Goal: Task Accomplishment & Management: Use online tool/utility

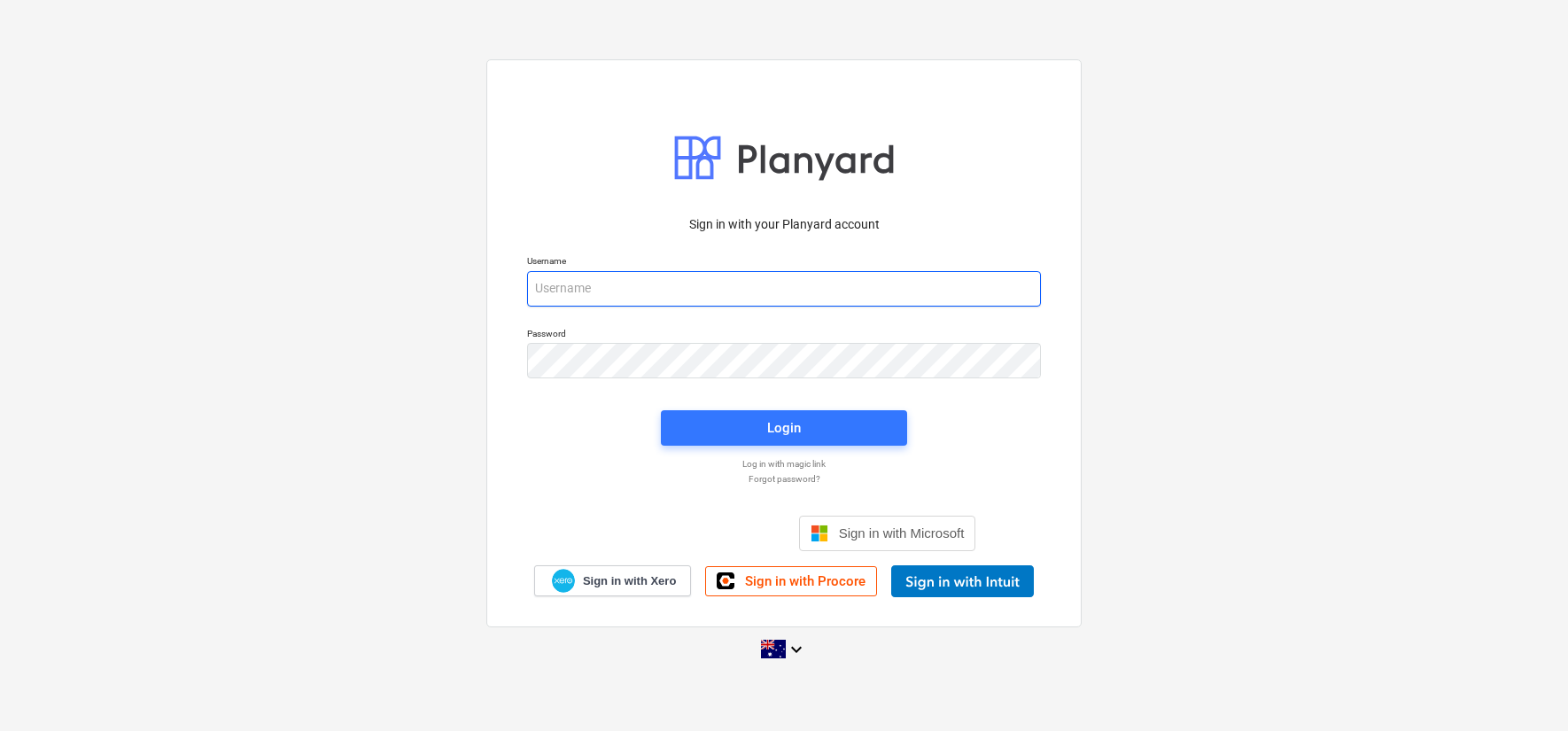
click at [802, 285] on input "email" at bounding box center [784, 288] width 514 height 36
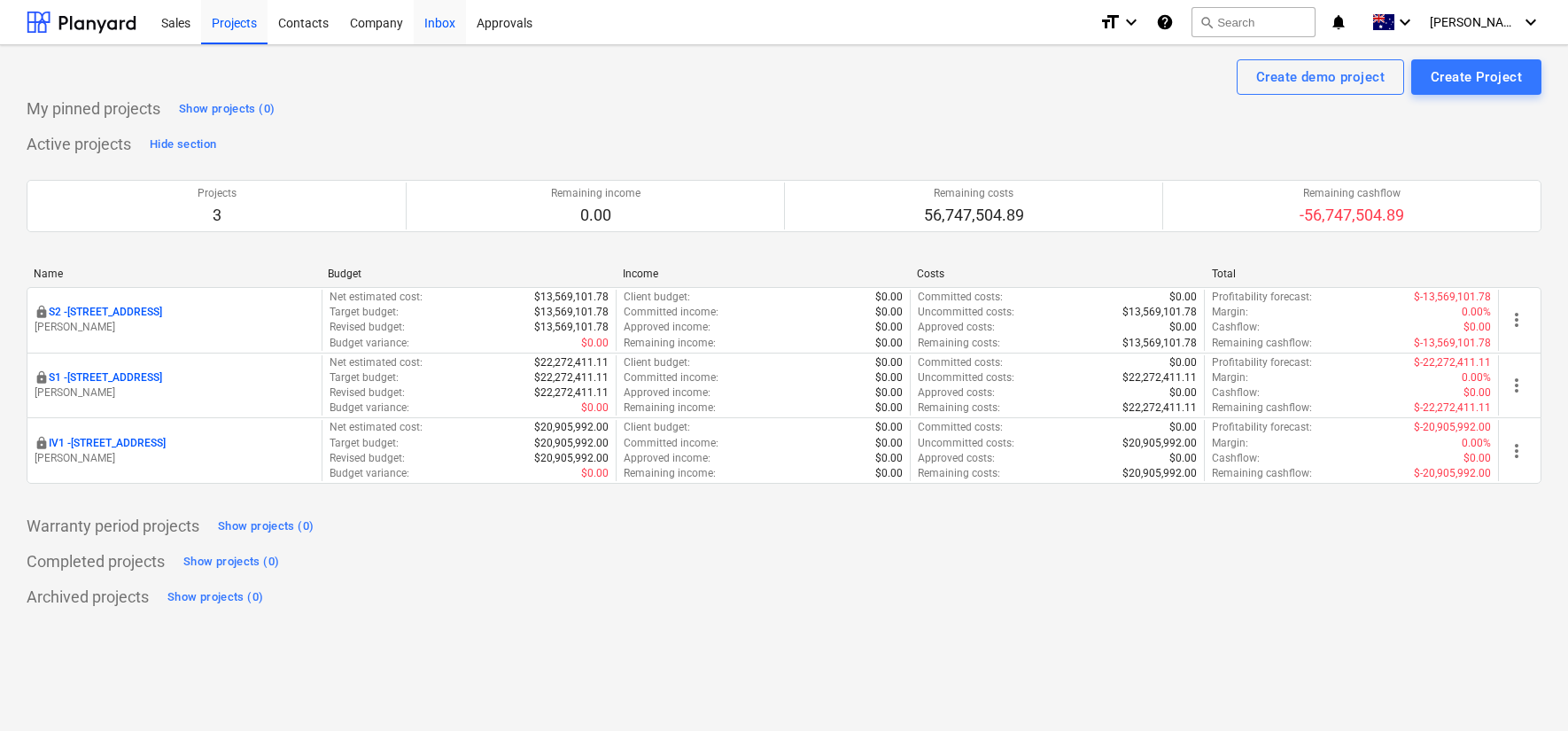
click at [453, 25] on div "Inbox" at bounding box center [440, 21] width 52 height 46
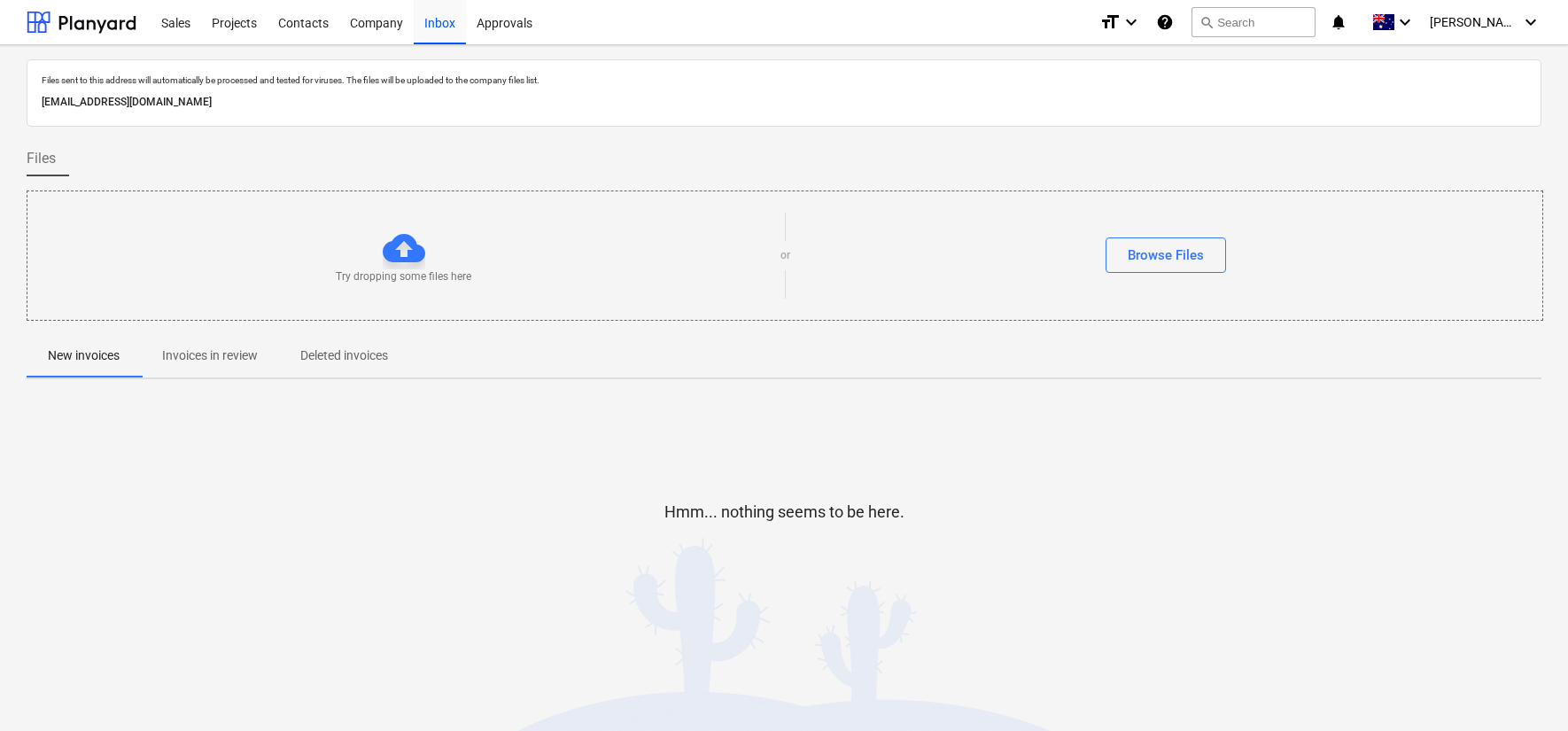
click at [323, 107] on p "[EMAIL_ADDRESS][DOMAIN_NAME]" at bounding box center [784, 102] width 1486 height 18
copy p "[EMAIL_ADDRESS][DOMAIN_NAME]"
click at [445, 25] on div "Inbox" at bounding box center [440, 21] width 52 height 46
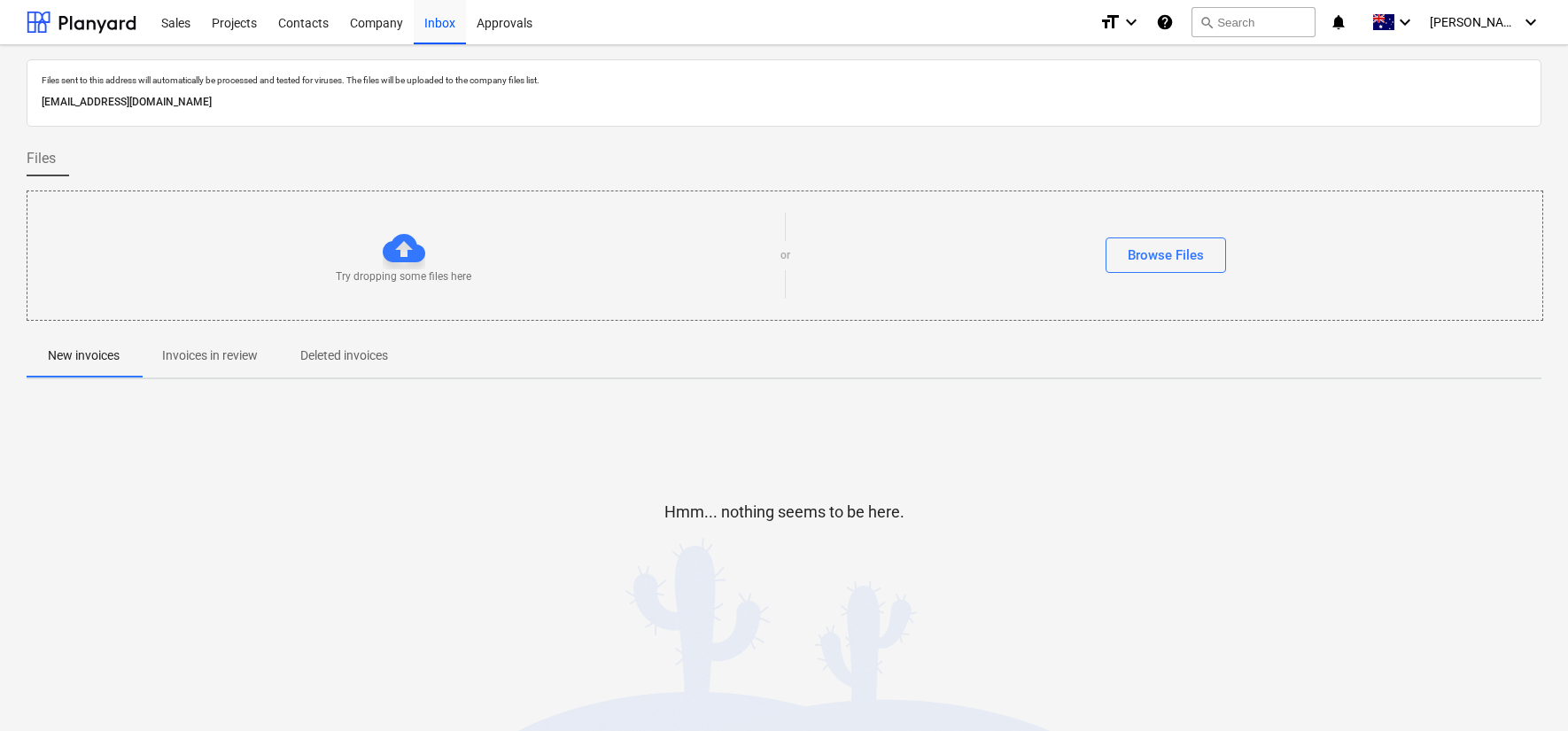
click at [482, 150] on div "Files" at bounding box center [784, 158] width 1516 height 36
click at [125, 363] on p "New invoices" at bounding box center [98, 356] width 72 height 18
click at [256, 360] on p "Invoices in review" at bounding box center [252, 356] width 96 height 18
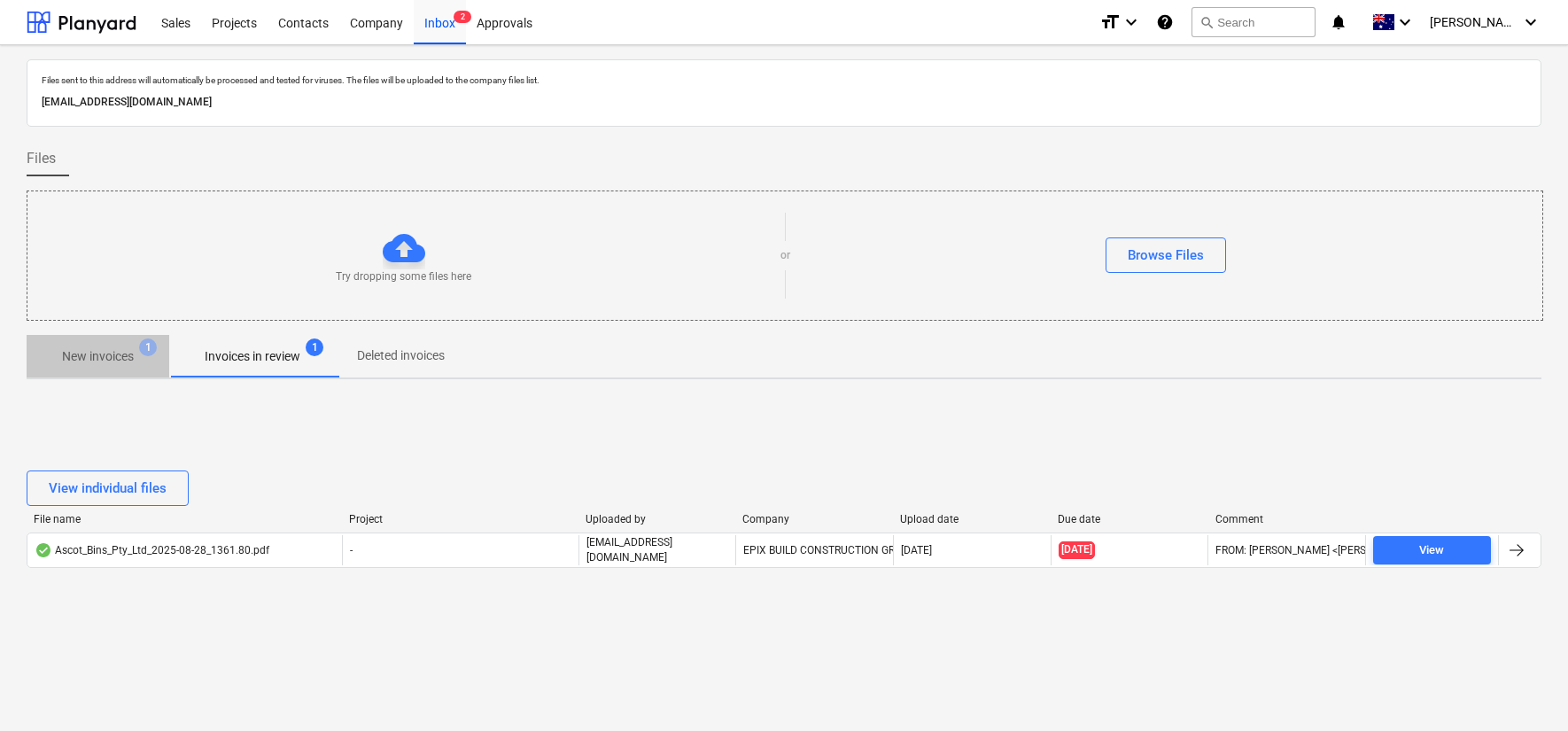
click at [82, 343] on span "New invoices 1" at bounding box center [97, 356] width 143 height 32
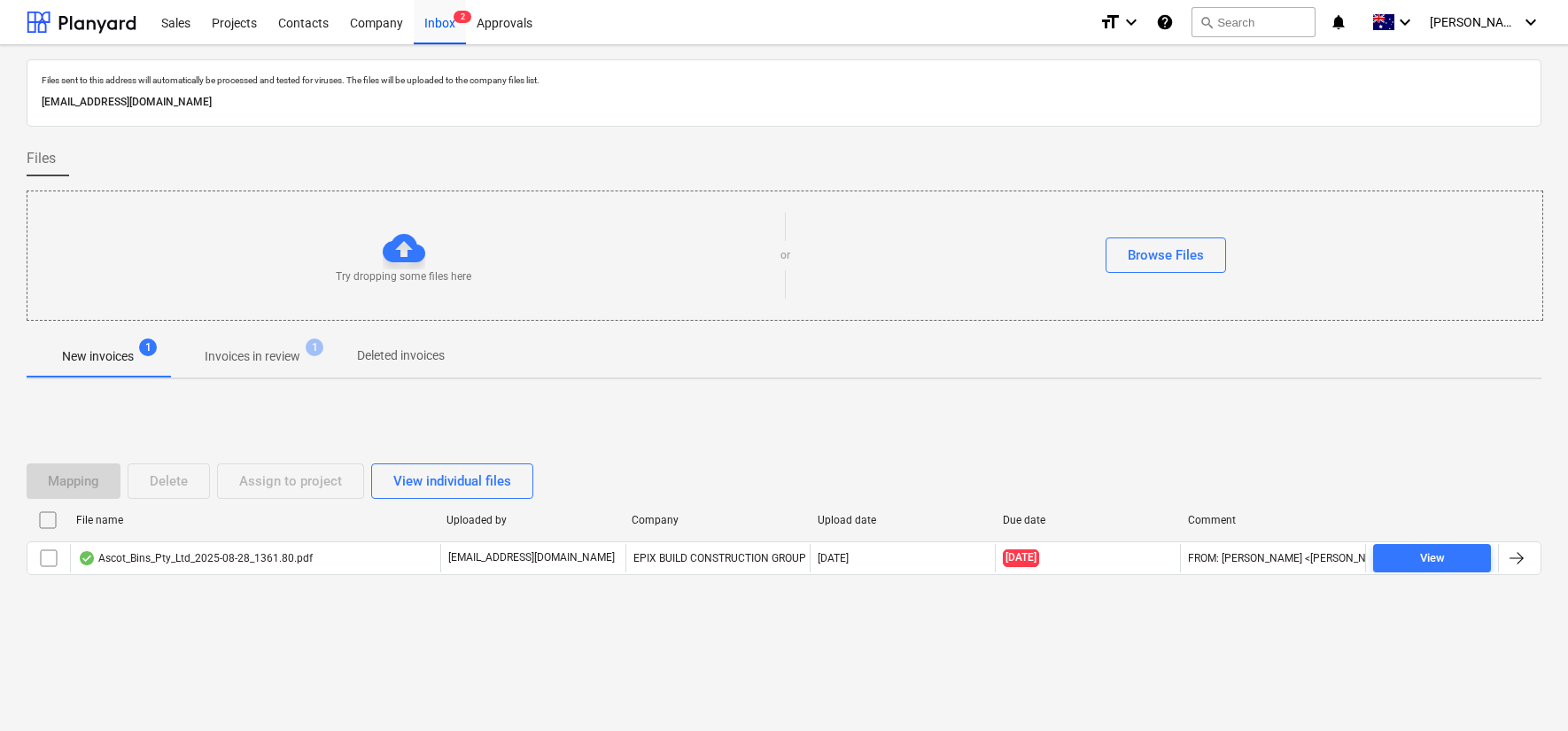
click at [236, 352] on p "Invoices in review" at bounding box center [252, 356] width 96 height 18
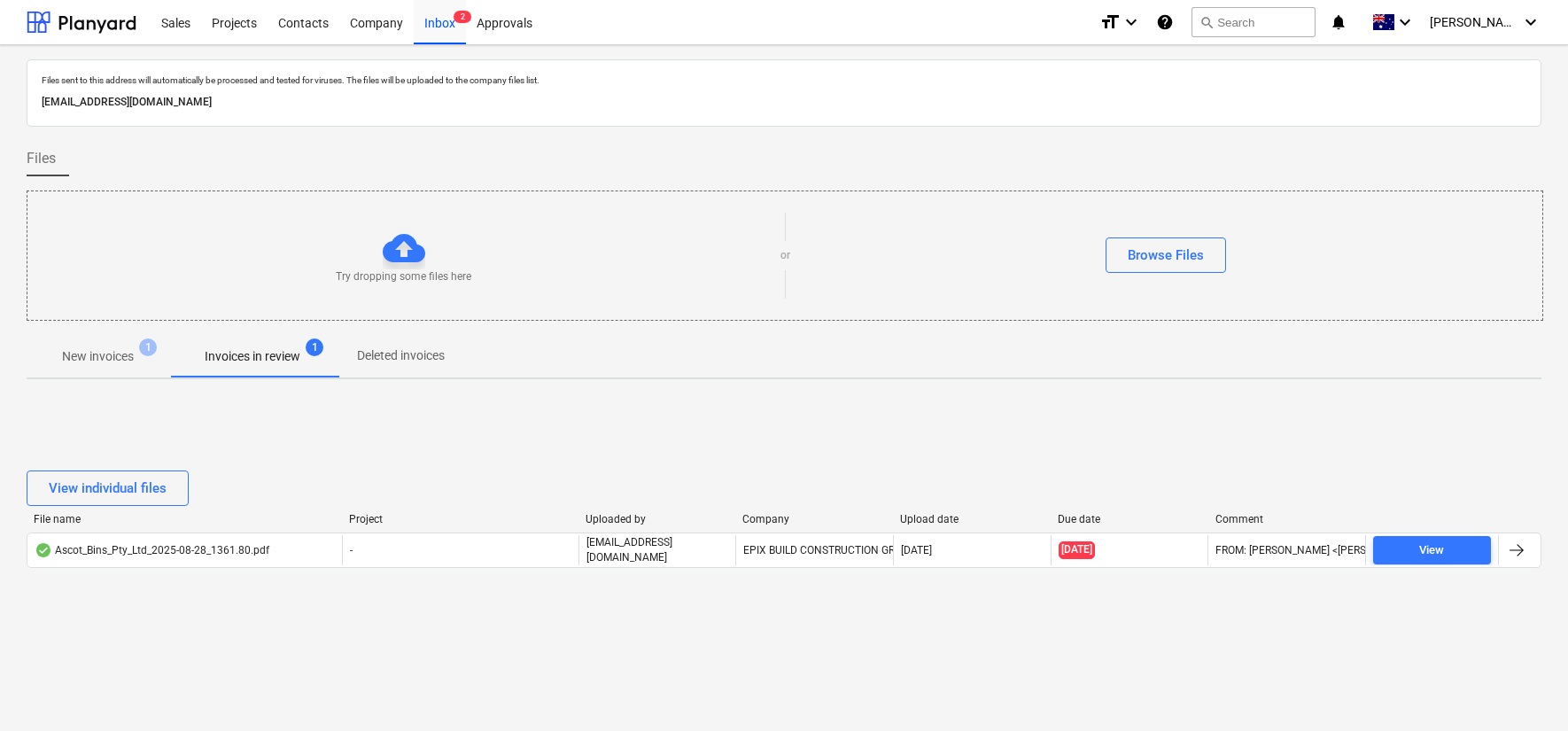
click at [149, 347] on span "1" at bounding box center [147, 348] width 17 height 17
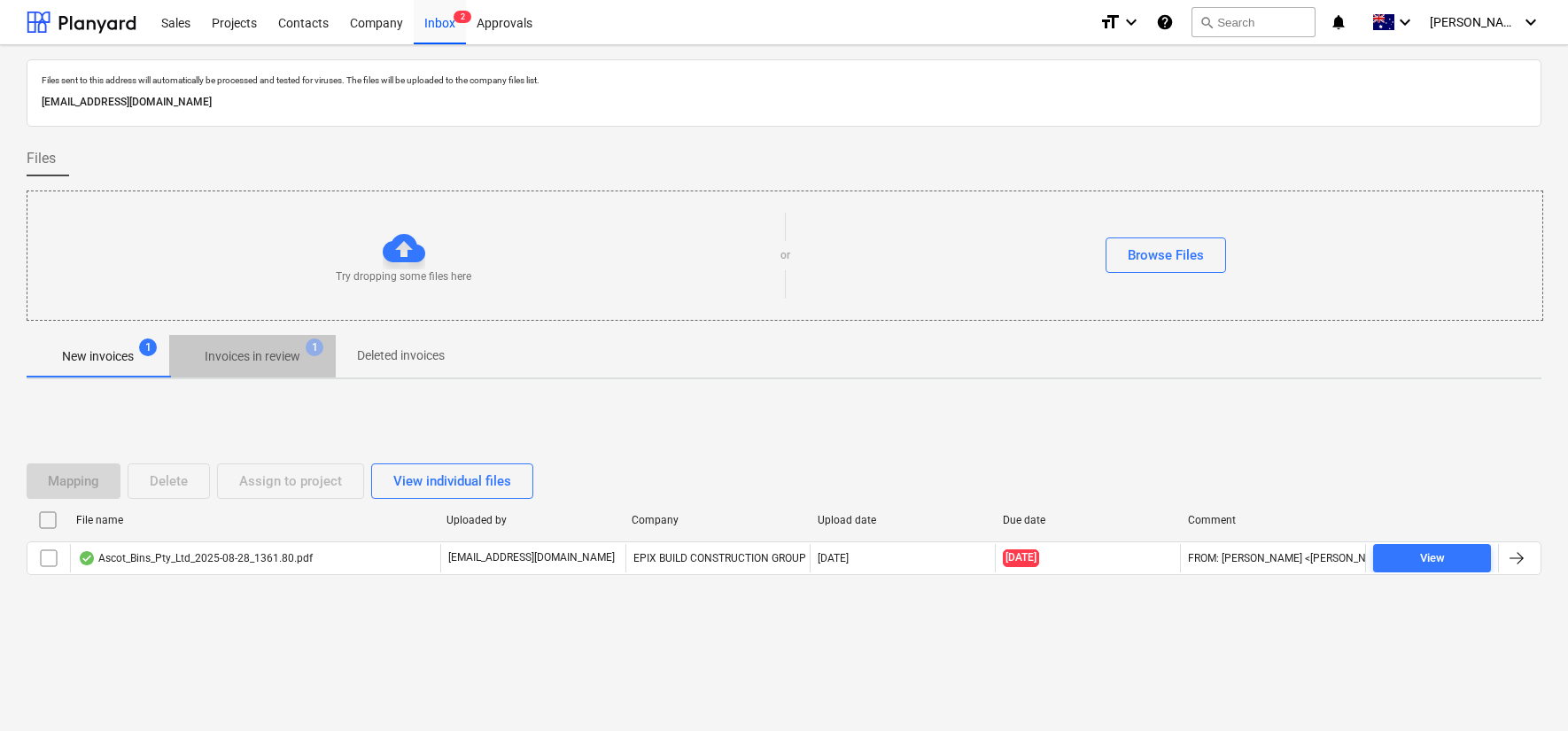
click at [250, 352] on p "Invoices in review" at bounding box center [252, 356] width 96 height 18
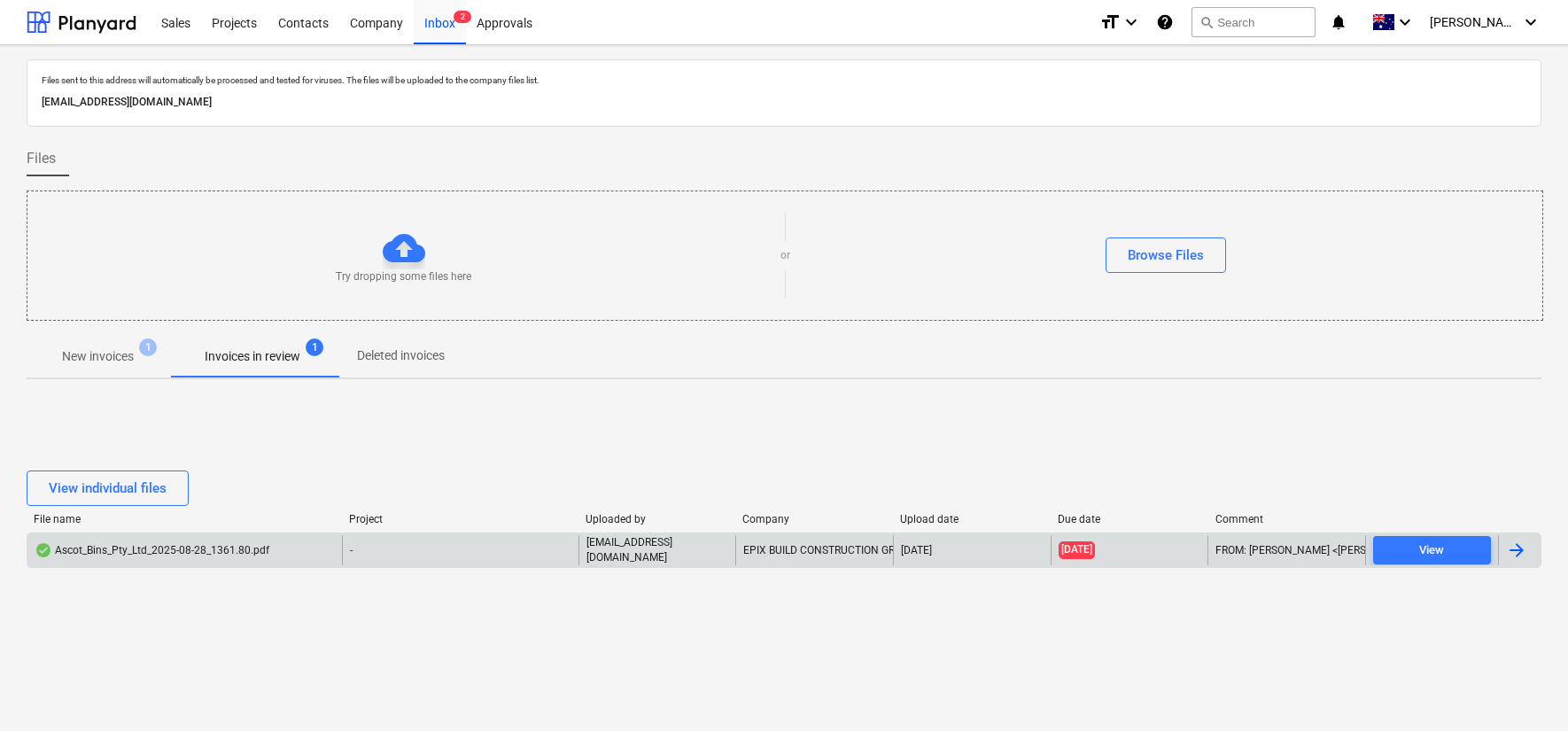
click at [288, 557] on div "Ascot_Bins_Pty_Ltd_2025-08-28_1361.80.pdf" at bounding box center [184, 550] width 314 height 30
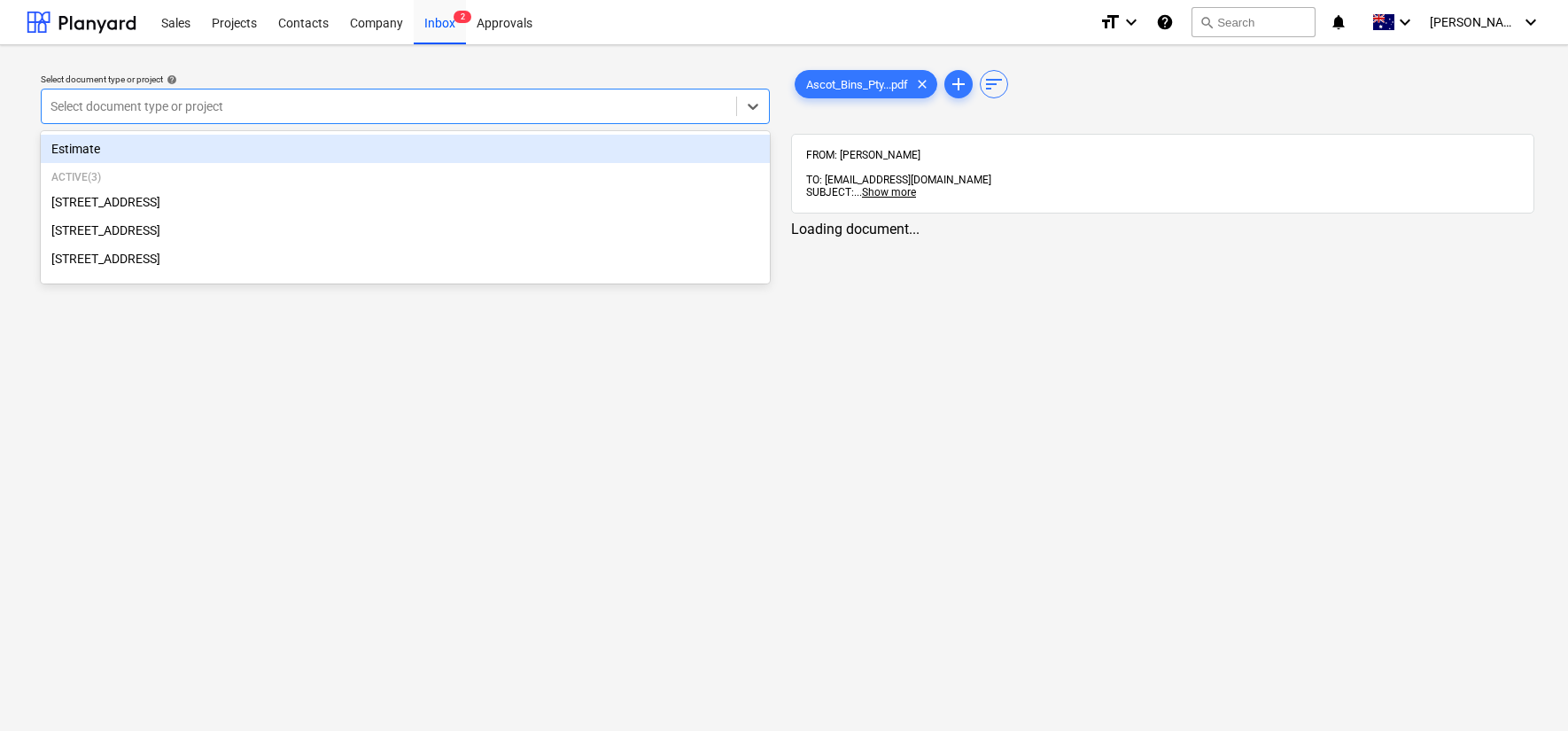
click at [323, 105] on div at bounding box center [389, 106] width 677 height 17
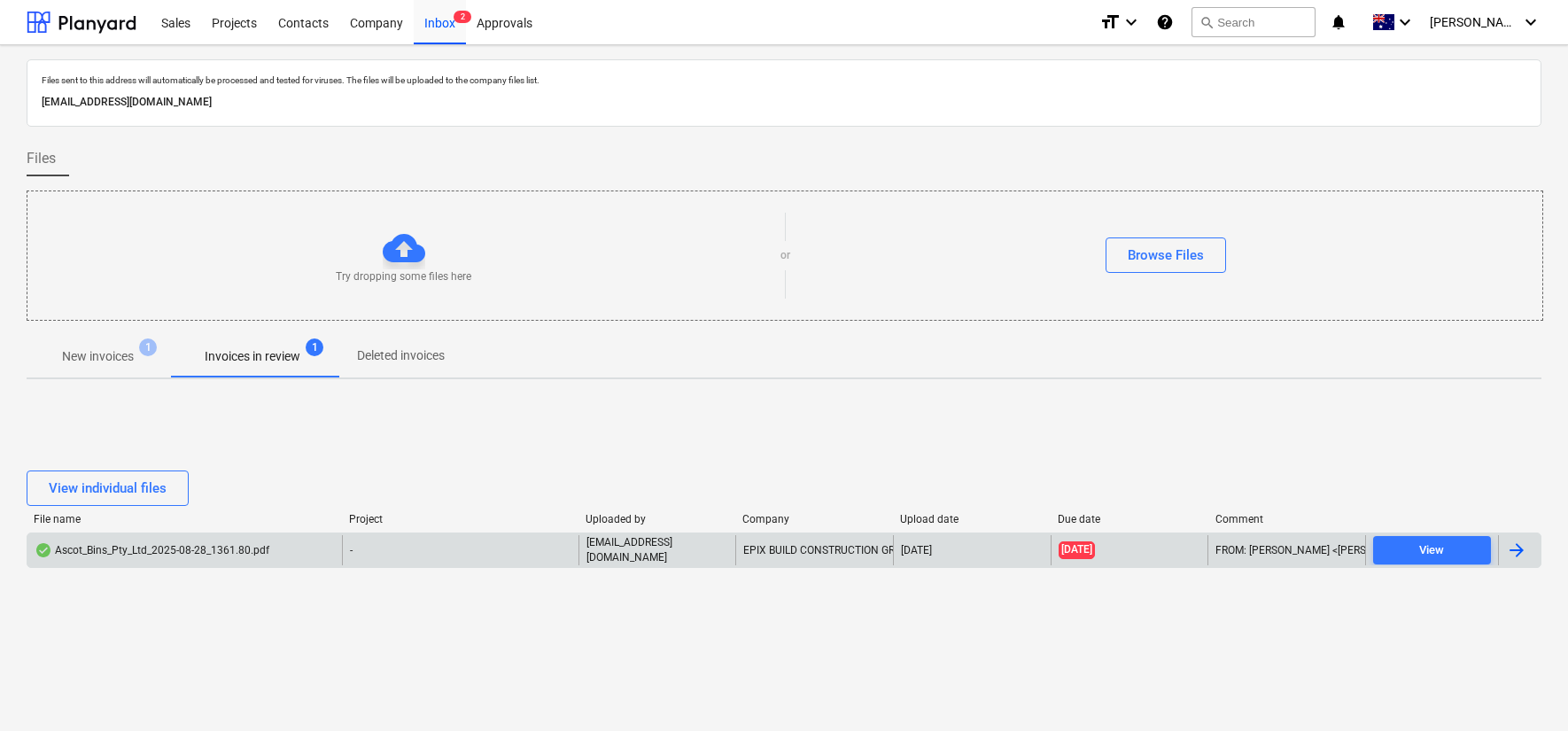
click at [465, 557] on div "-" at bounding box center [460, 550] width 236 height 30
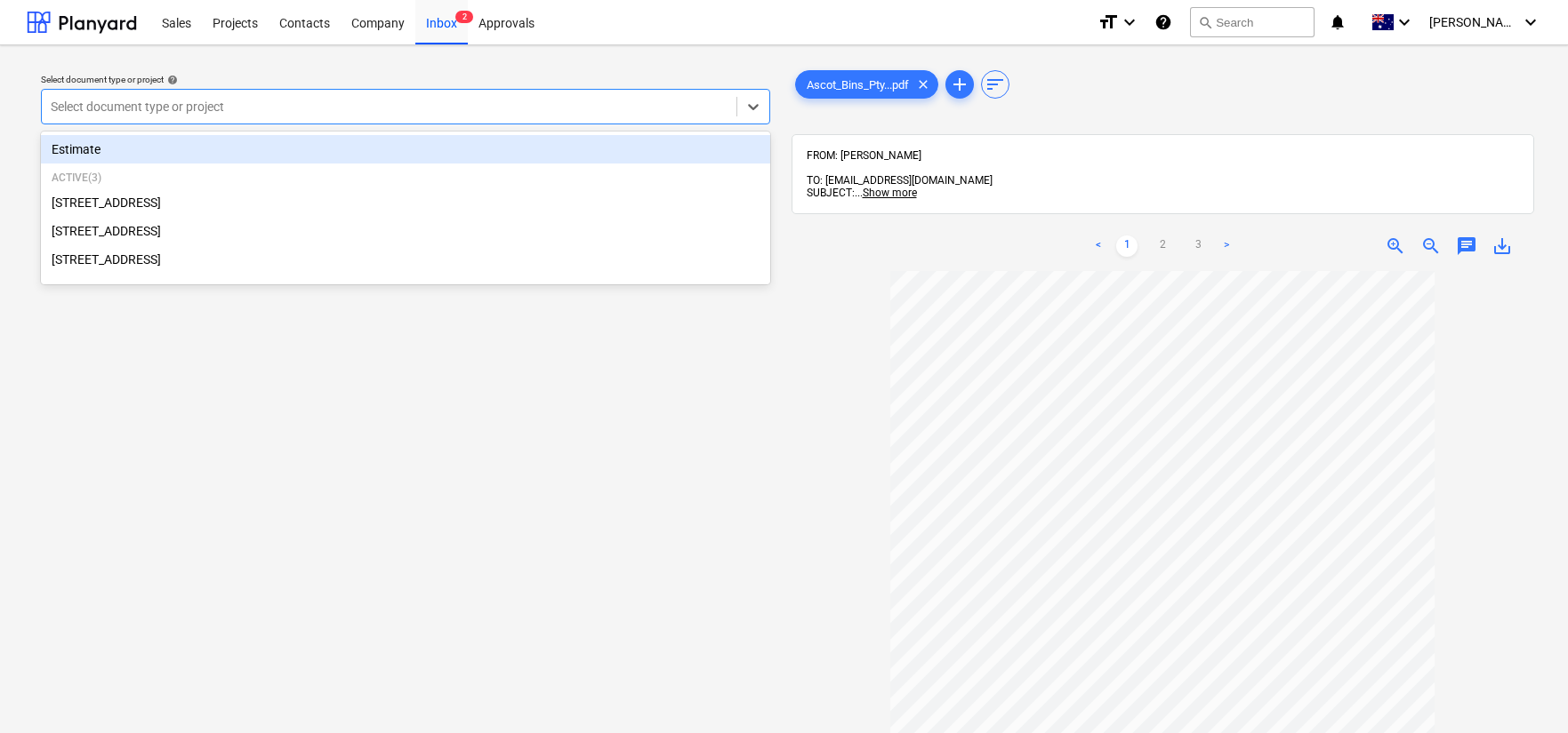
click at [306, 100] on div at bounding box center [389, 106] width 677 height 18
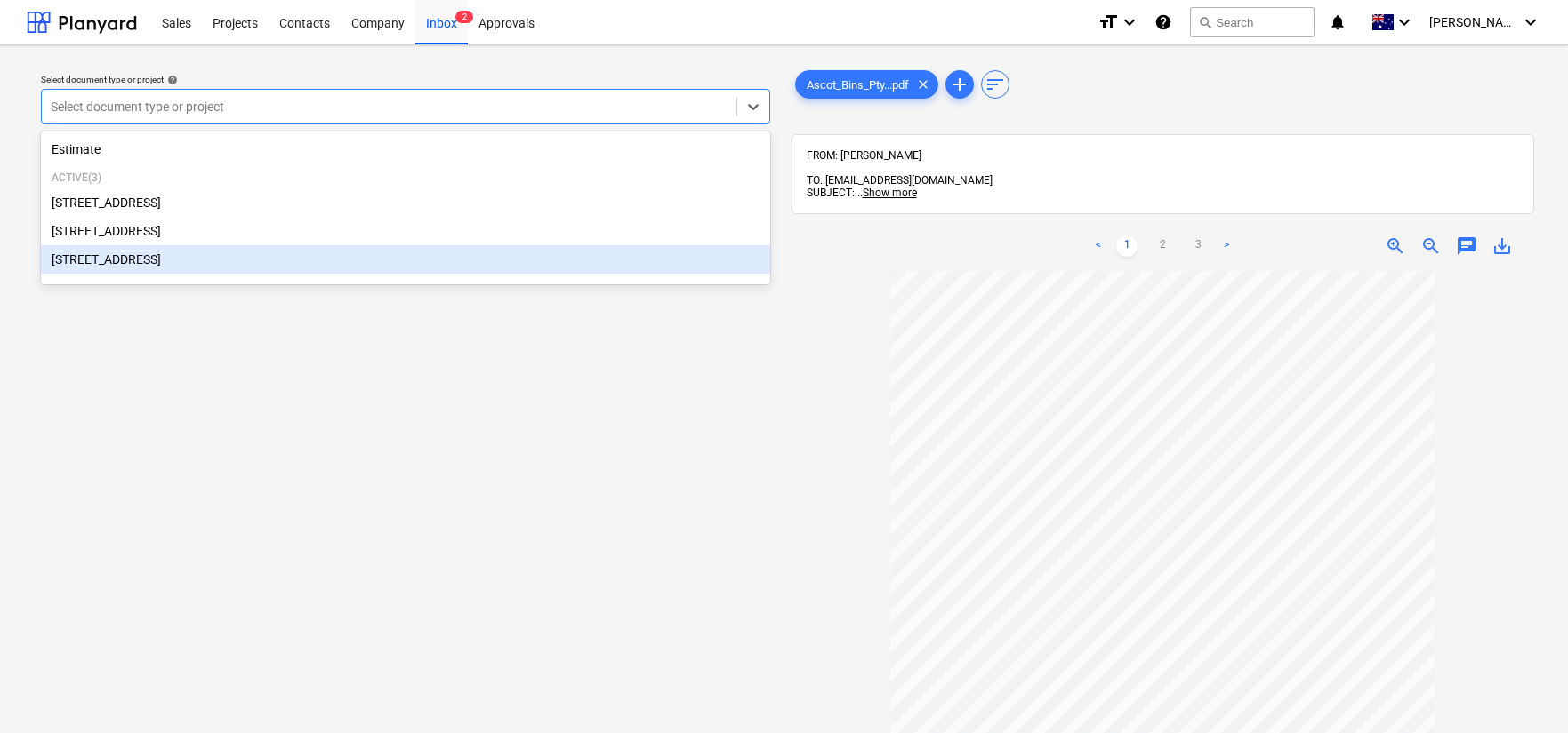
click at [243, 271] on div "[STREET_ADDRESS]" at bounding box center [405, 259] width 729 height 28
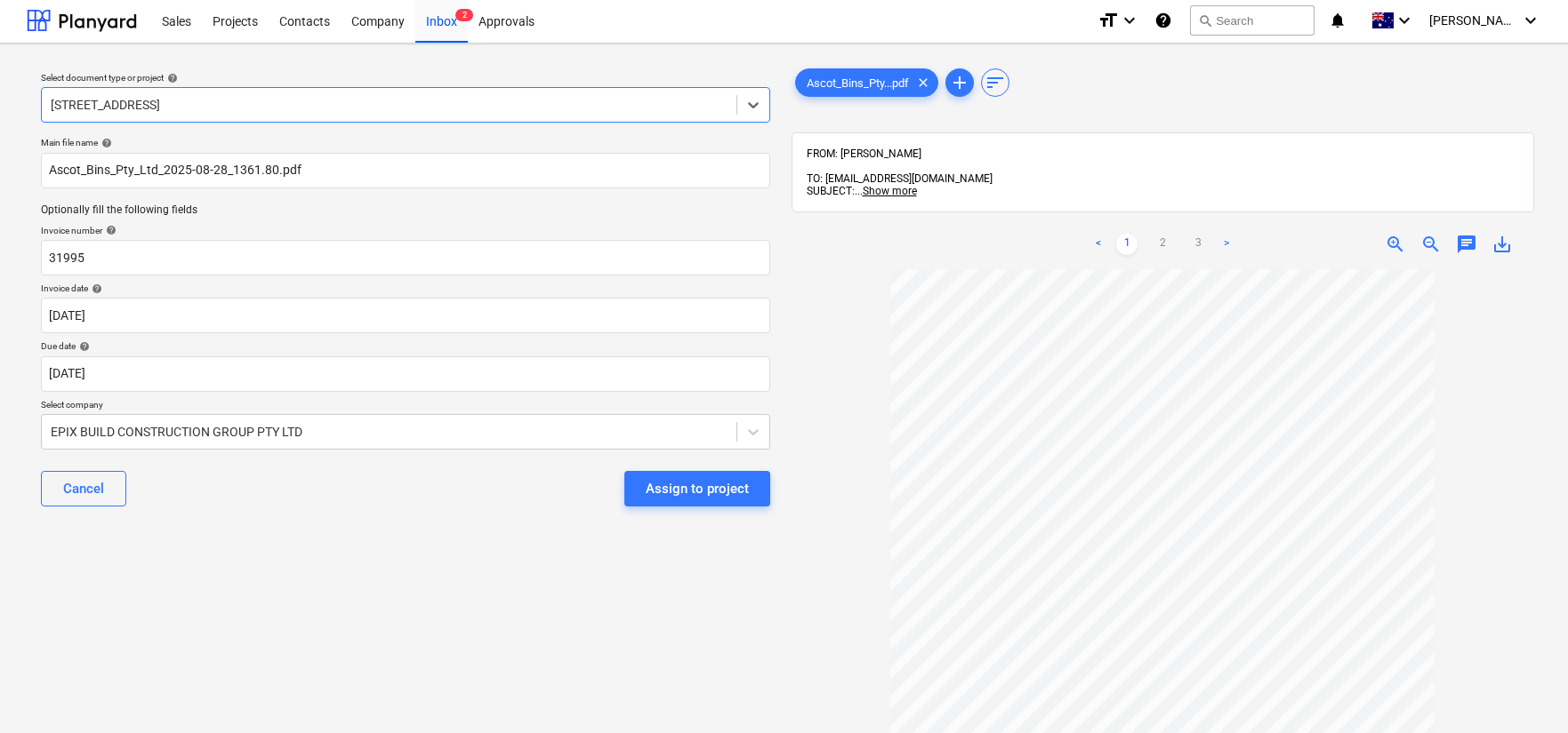
scroll to position [24, 0]
click at [1471, 234] on span "chat" at bounding box center [1467, 244] width 21 height 21
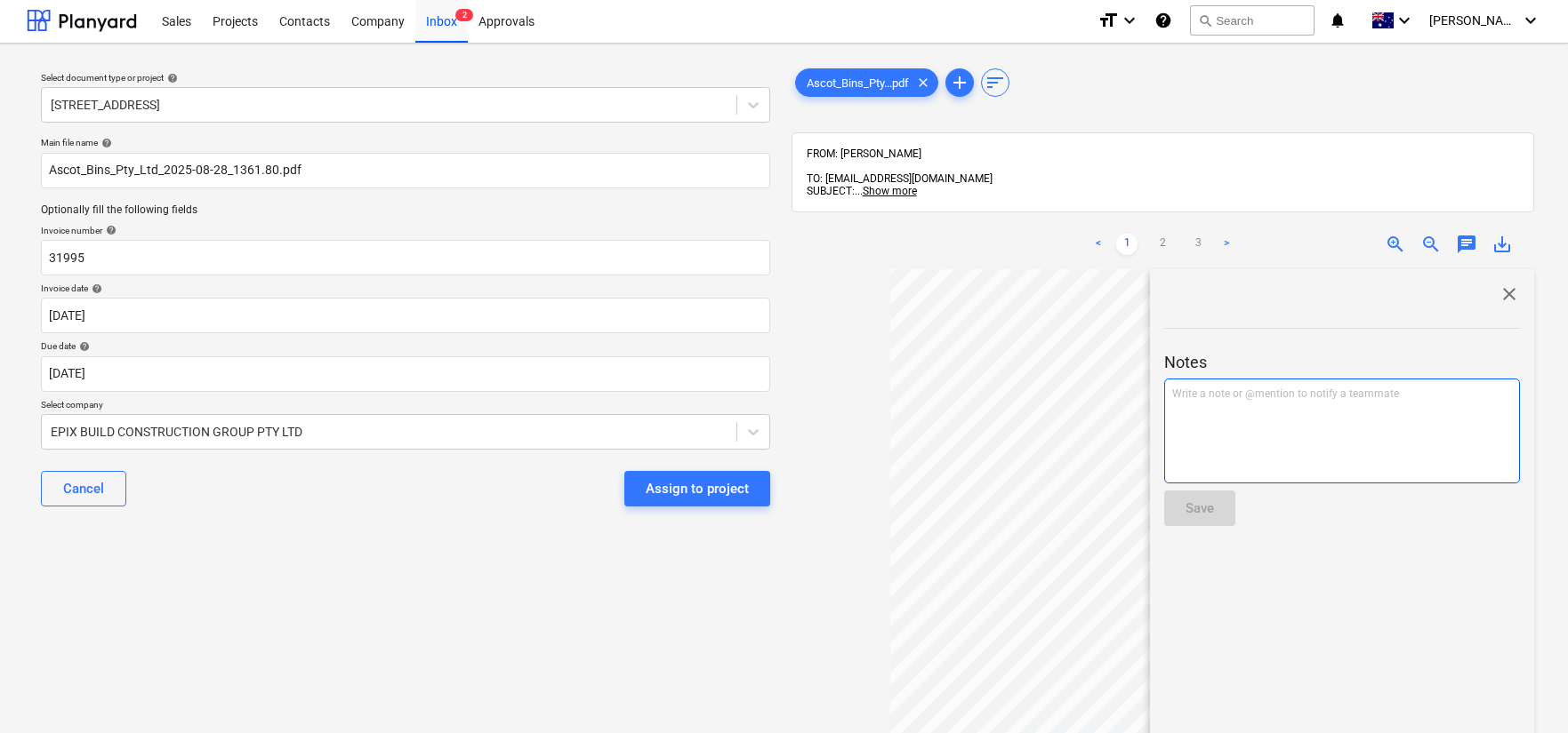
click at [1395, 390] on div "Write a note or @mention to notify a teammate [PERSON_NAME]" at bounding box center [1341, 431] width 355 height 105
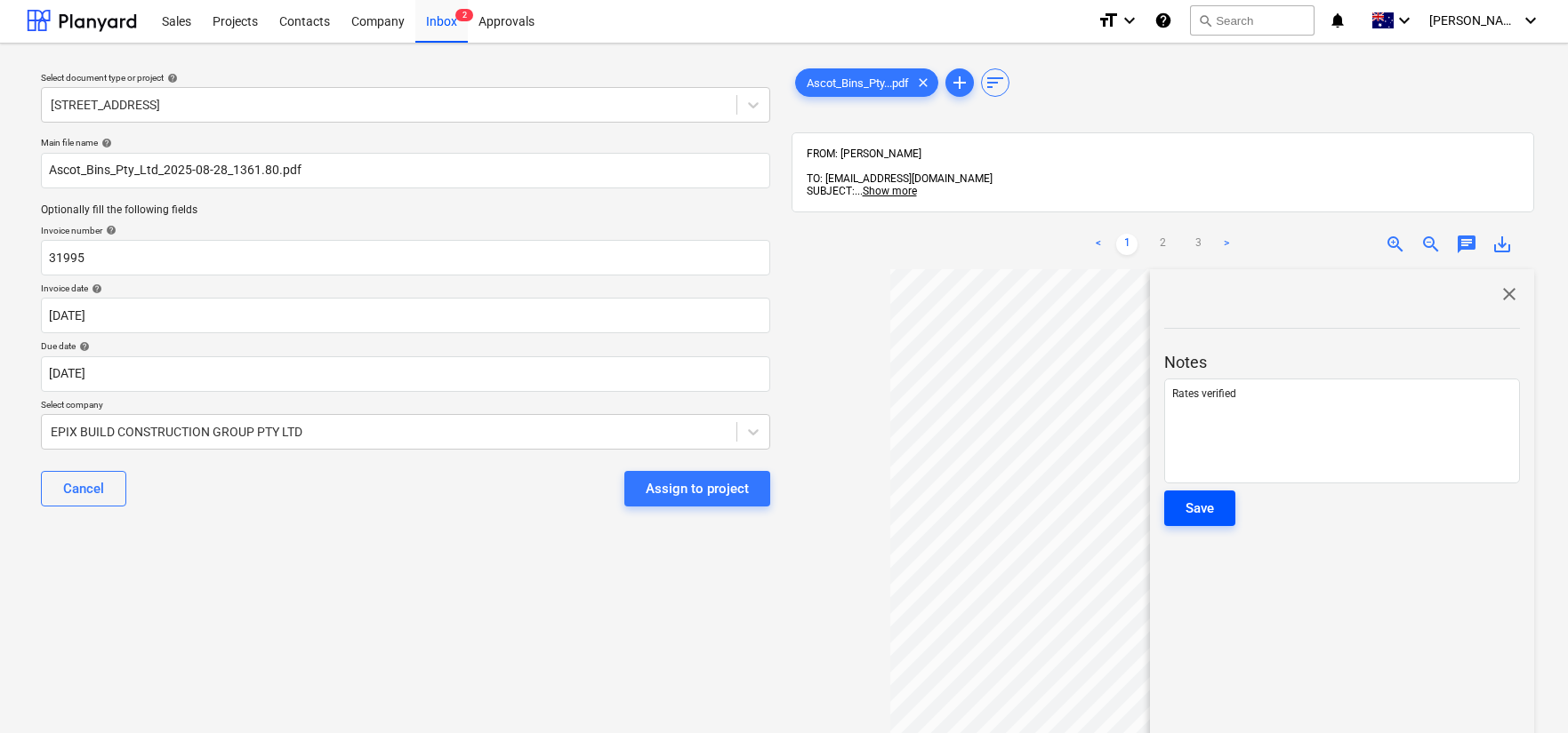
click at [1214, 498] on div "Save" at bounding box center [1199, 508] width 28 height 23
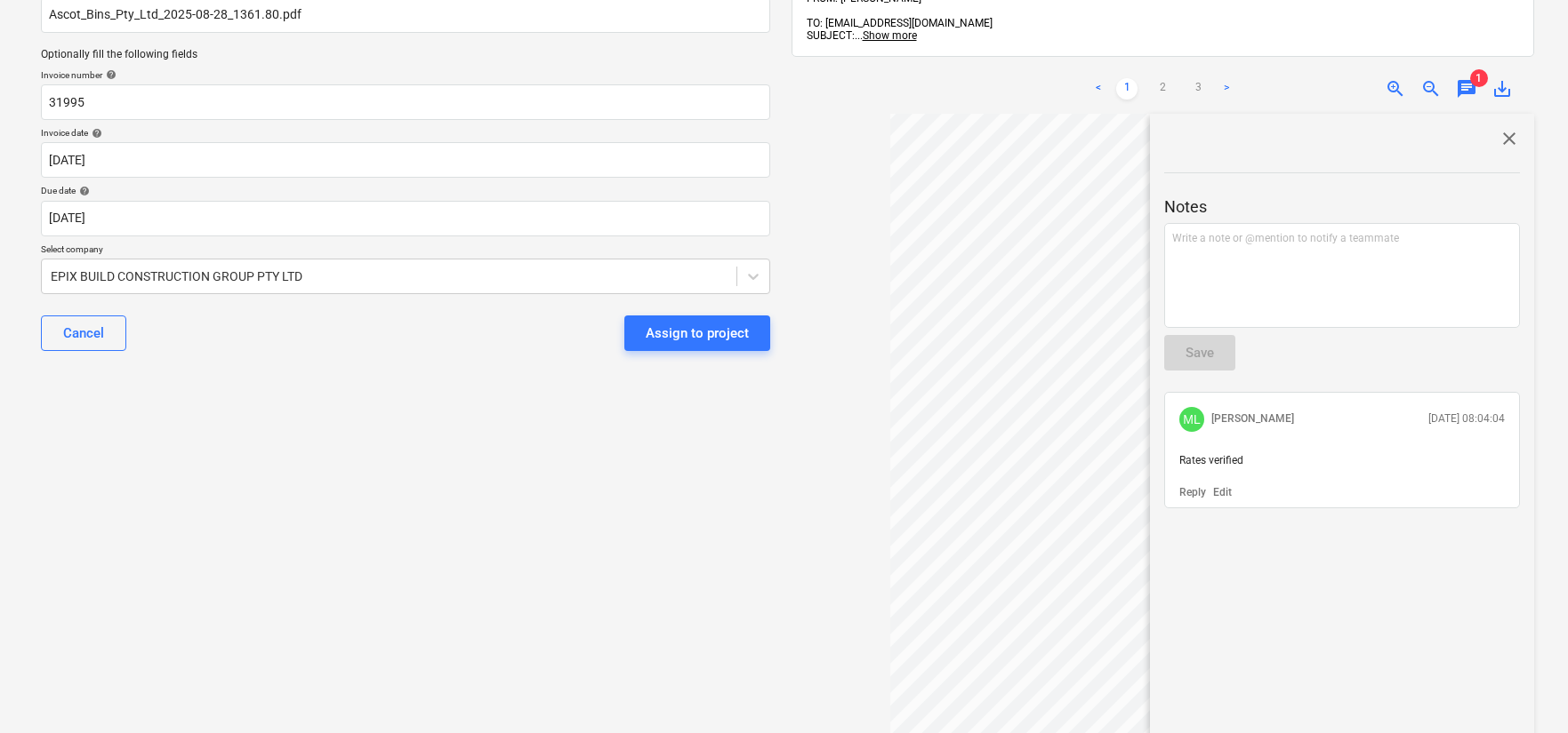
scroll to position [161, 0]
click at [1502, 125] on span "close" at bounding box center [1510, 135] width 21 height 21
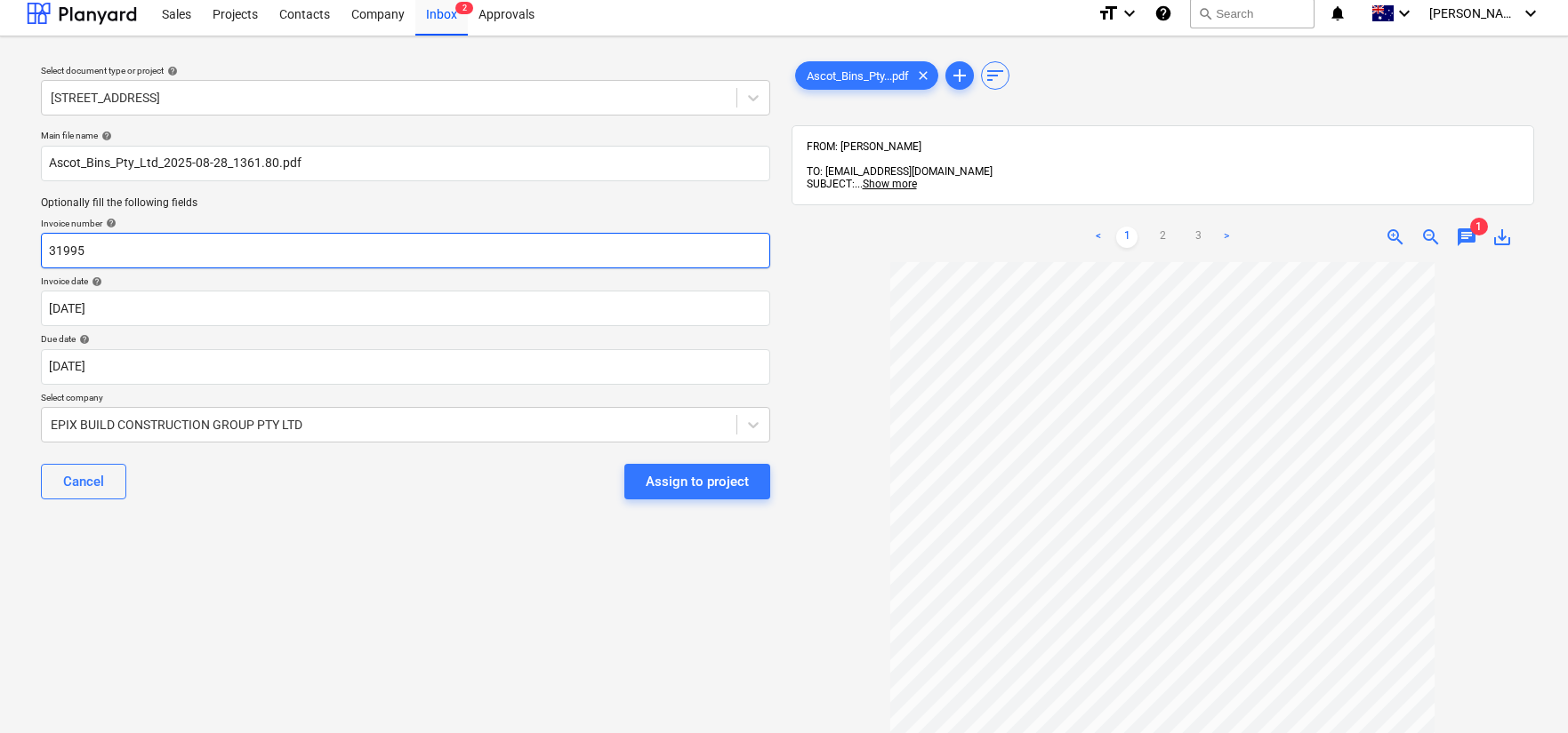
scroll to position [0, 0]
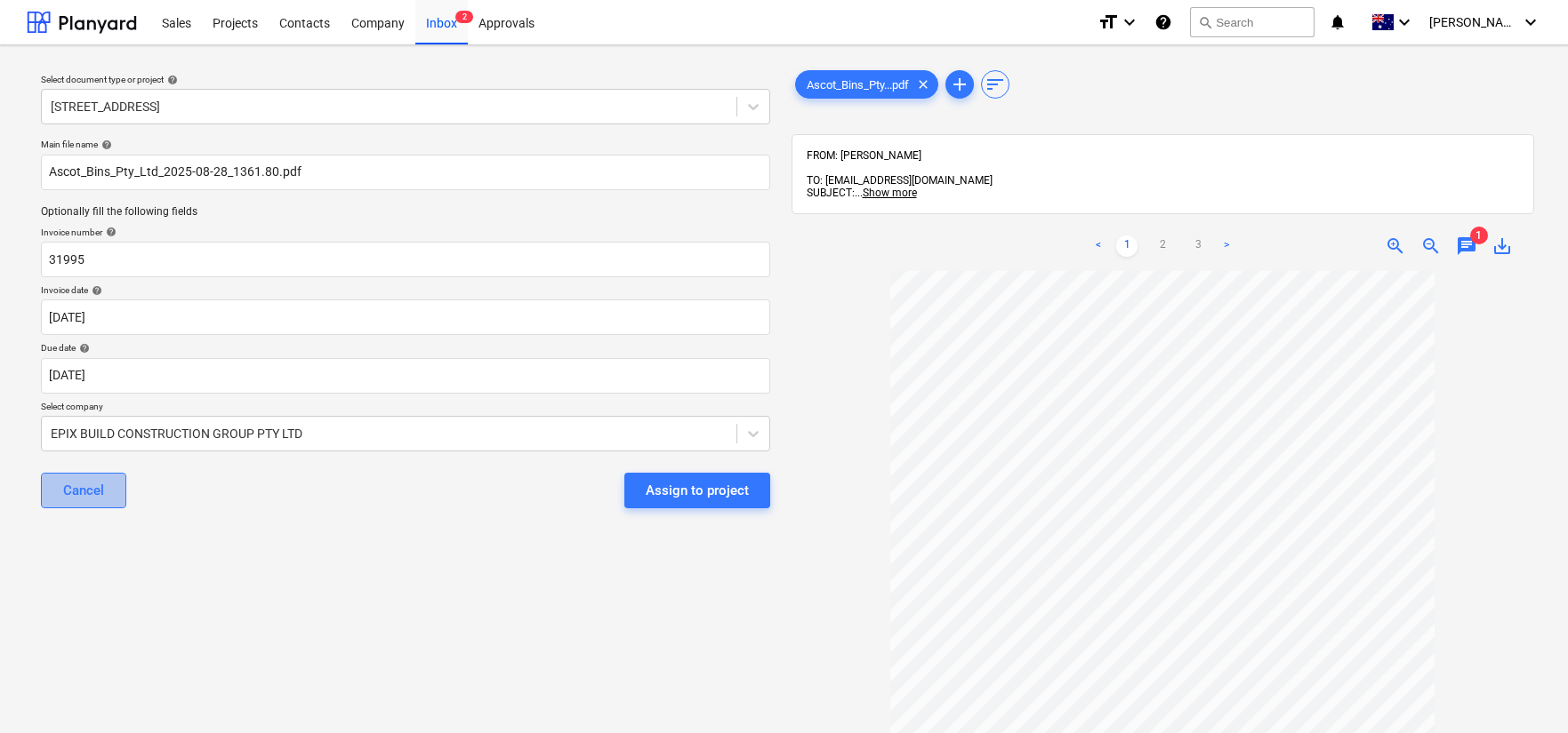
click at [66, 504] on button "Cancel" at bounding box center [84, 491] width 86 height 36
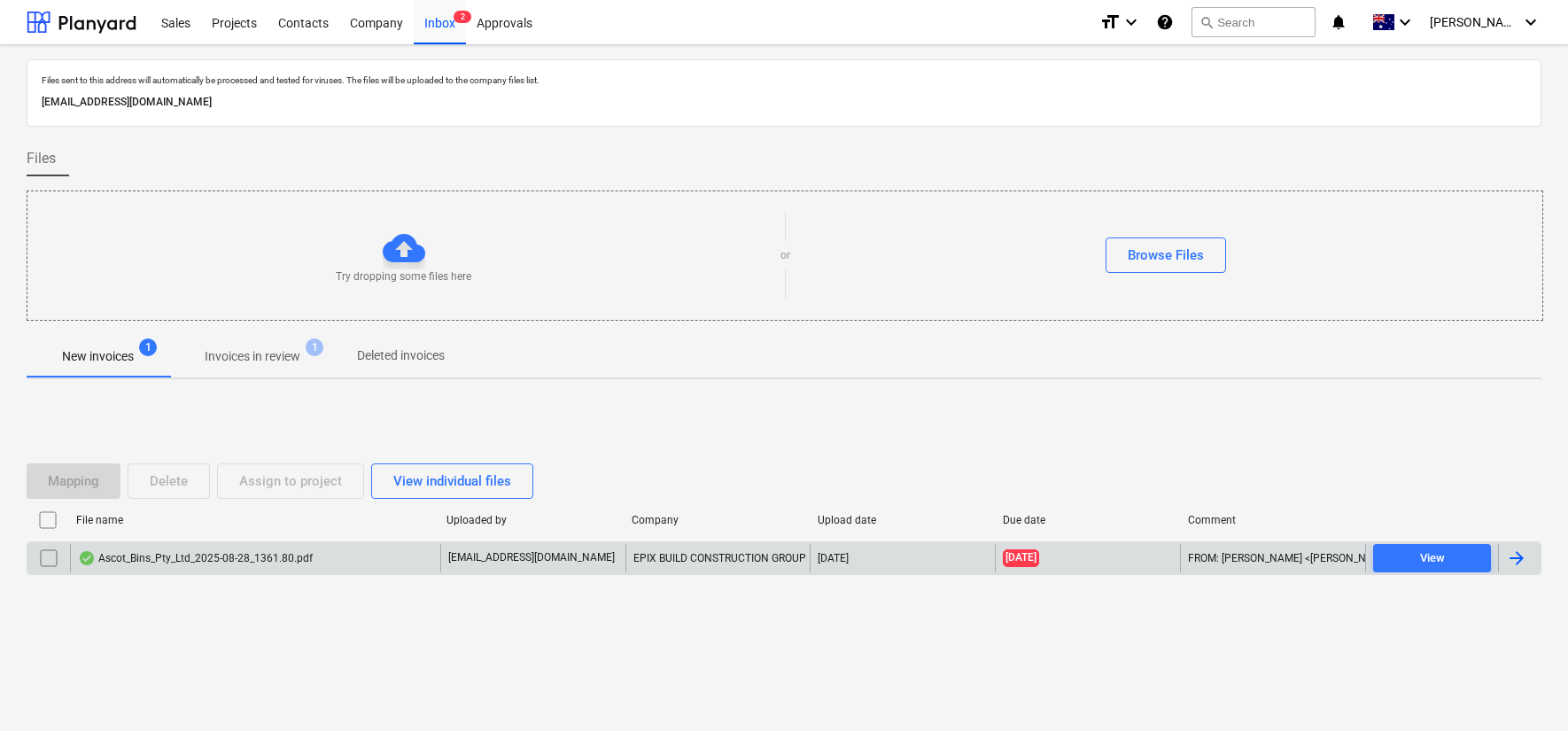
click at [54, 557] on input "checkbox" at bounding box center [49, 558] width 28 height 28
click at [165, 480] on div "Delete" at bounding box center [168, 482] width 38 height 23
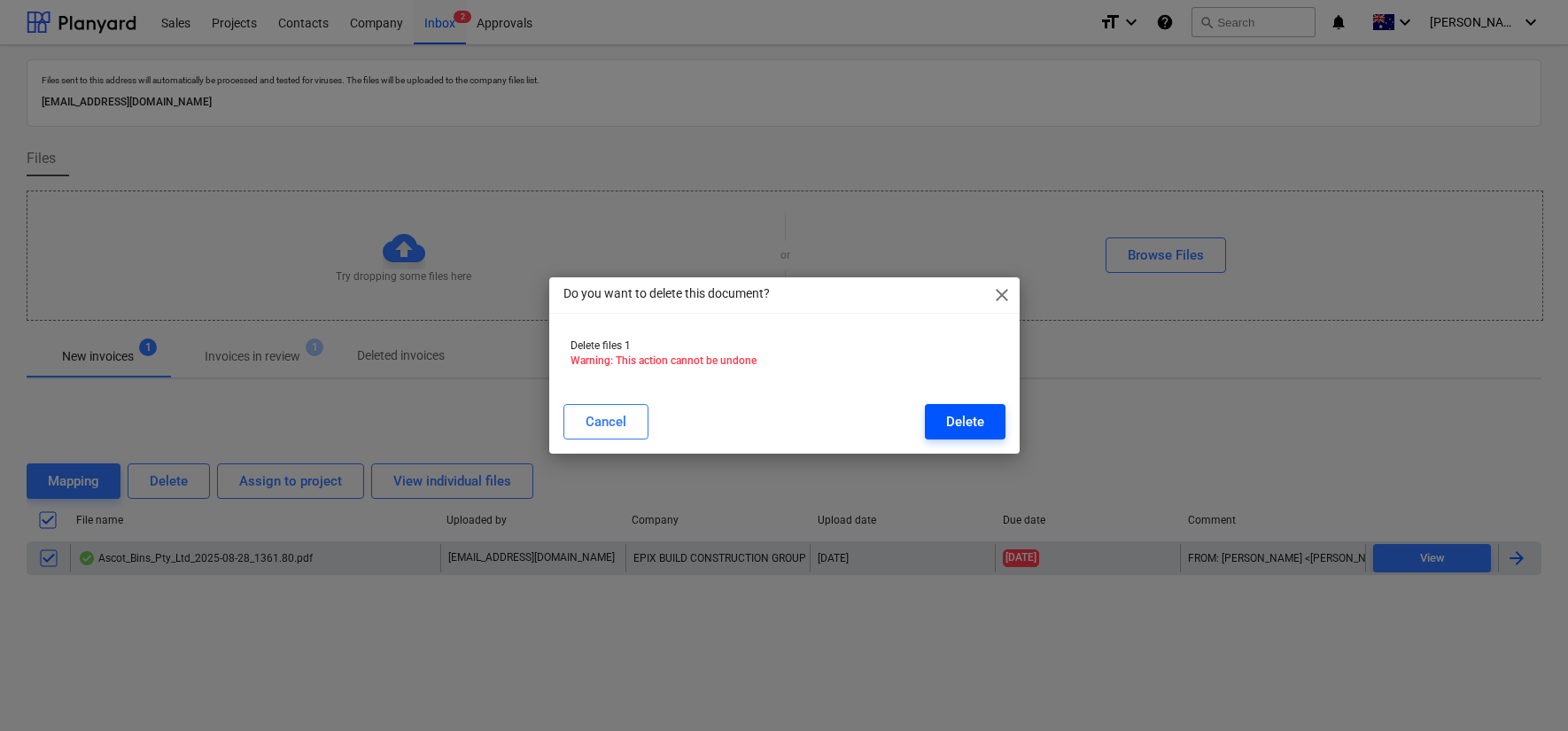
click at [977, 424] on div "Delete" at bounding box center [964, 422] width 38 height 23
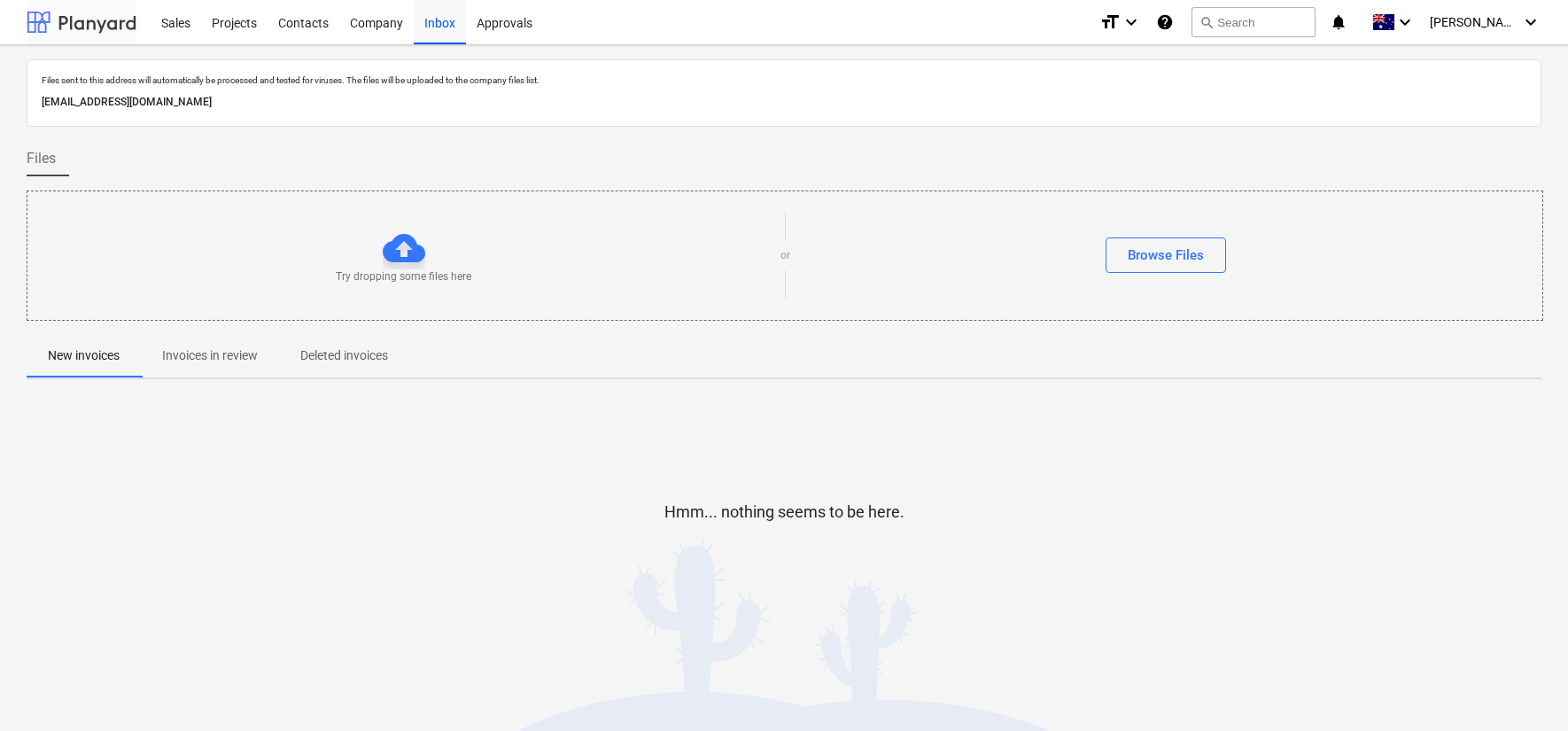
click at [112, 16] on div at bounding box center [81, 22] width 110 height 45
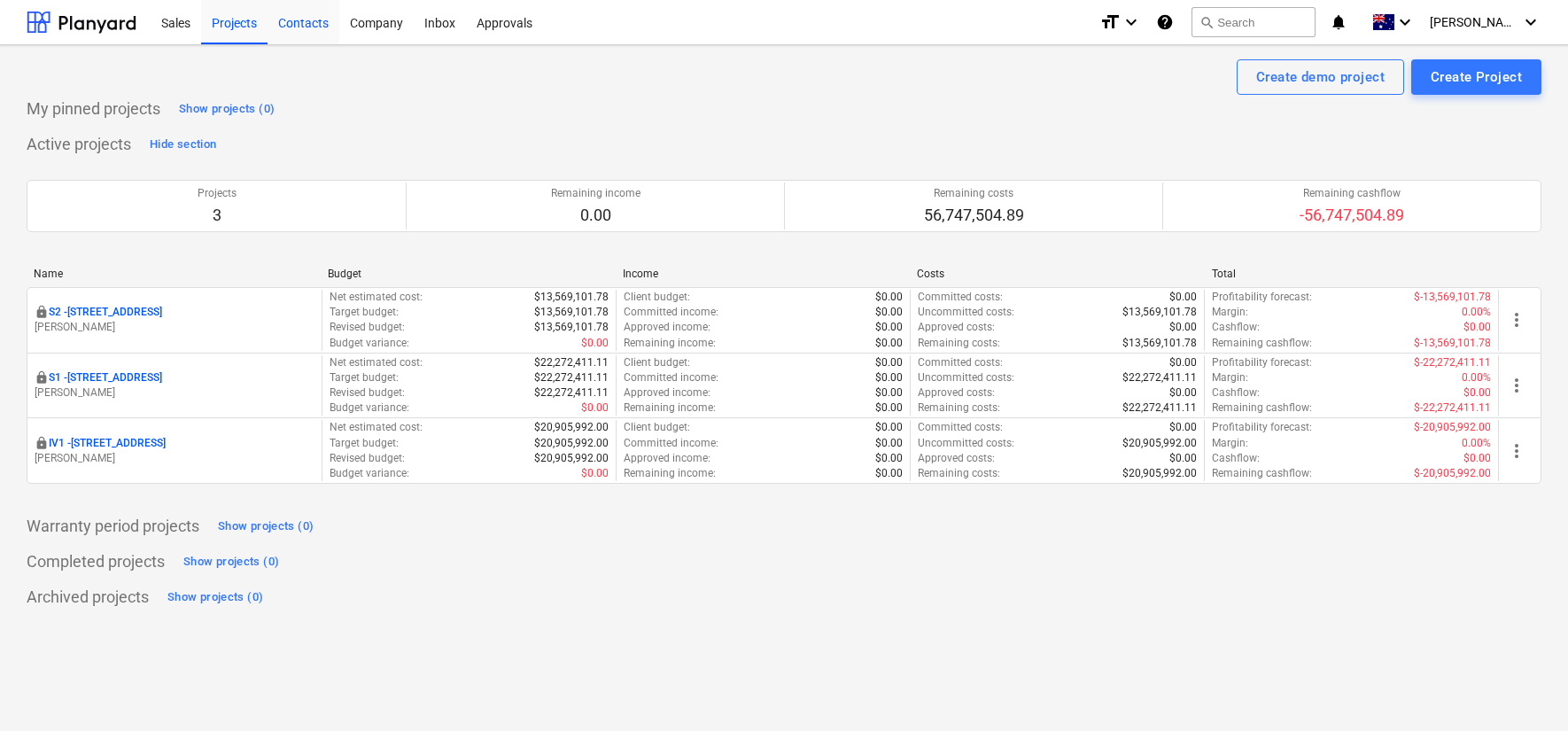
click at [305, 34] on div "Contacts" at bounding box center [304, 21] width 72 height 46
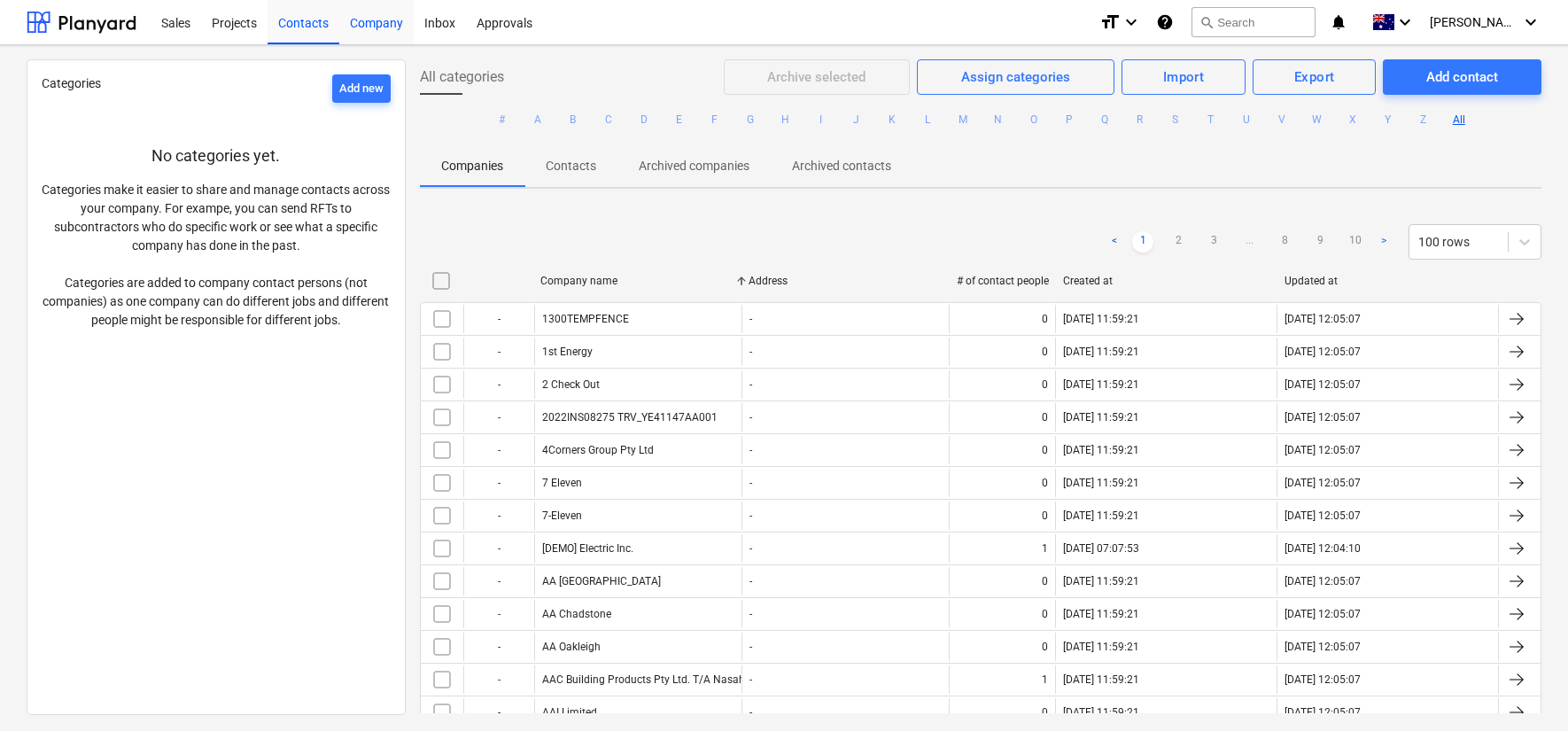
click at [372, 33] on div "Company" at bounding box center [376, 21] width 75 height 46
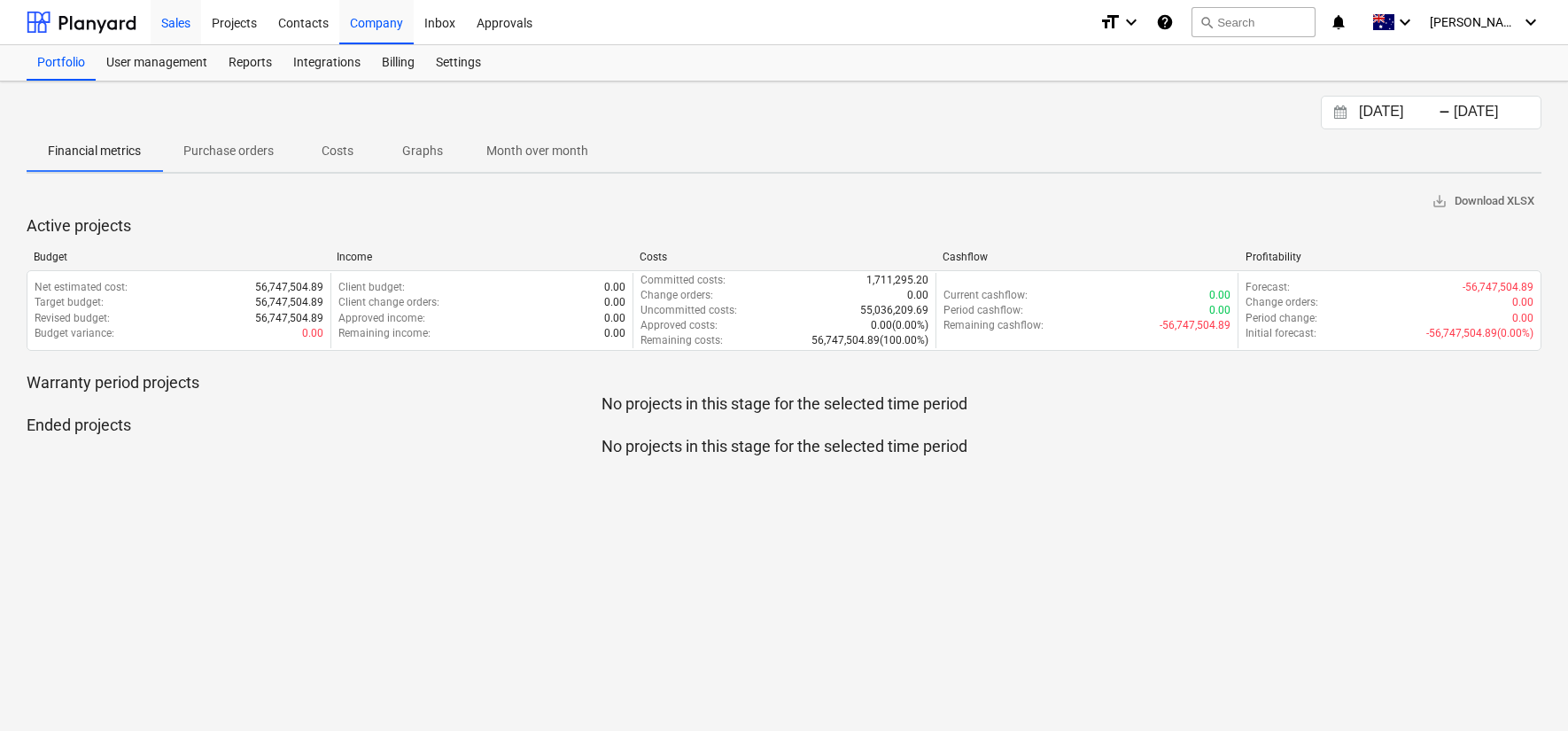
click at [184, 22] on div "Sales" at bounding box center [176, 21] width 50 height 46
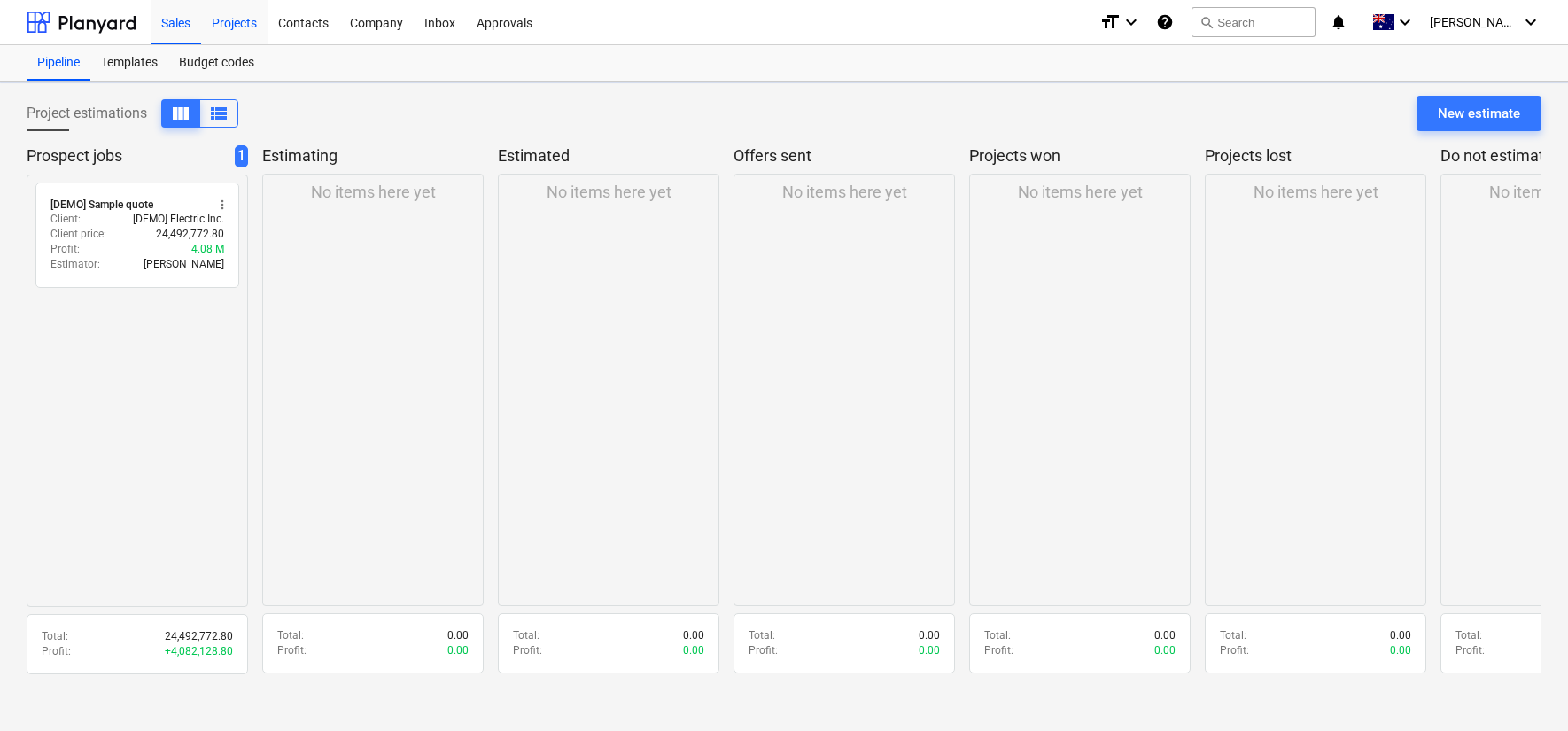
click at [240, 24] on div "Projects" at bounding box center [234, 21] width 66 height 46
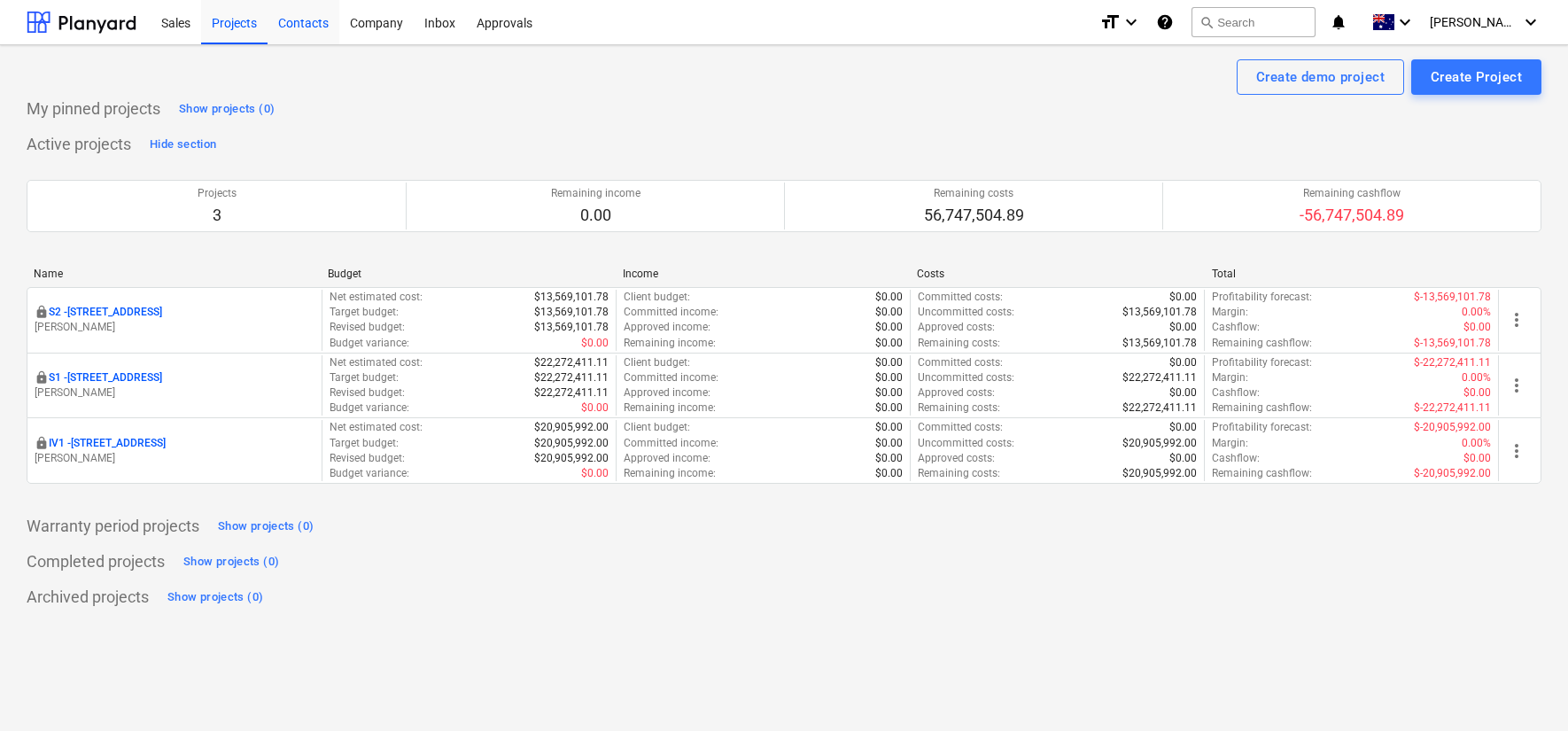
click at [310, 18] on div "Contacts" at bounding box center [304, 21] width 72 height 46
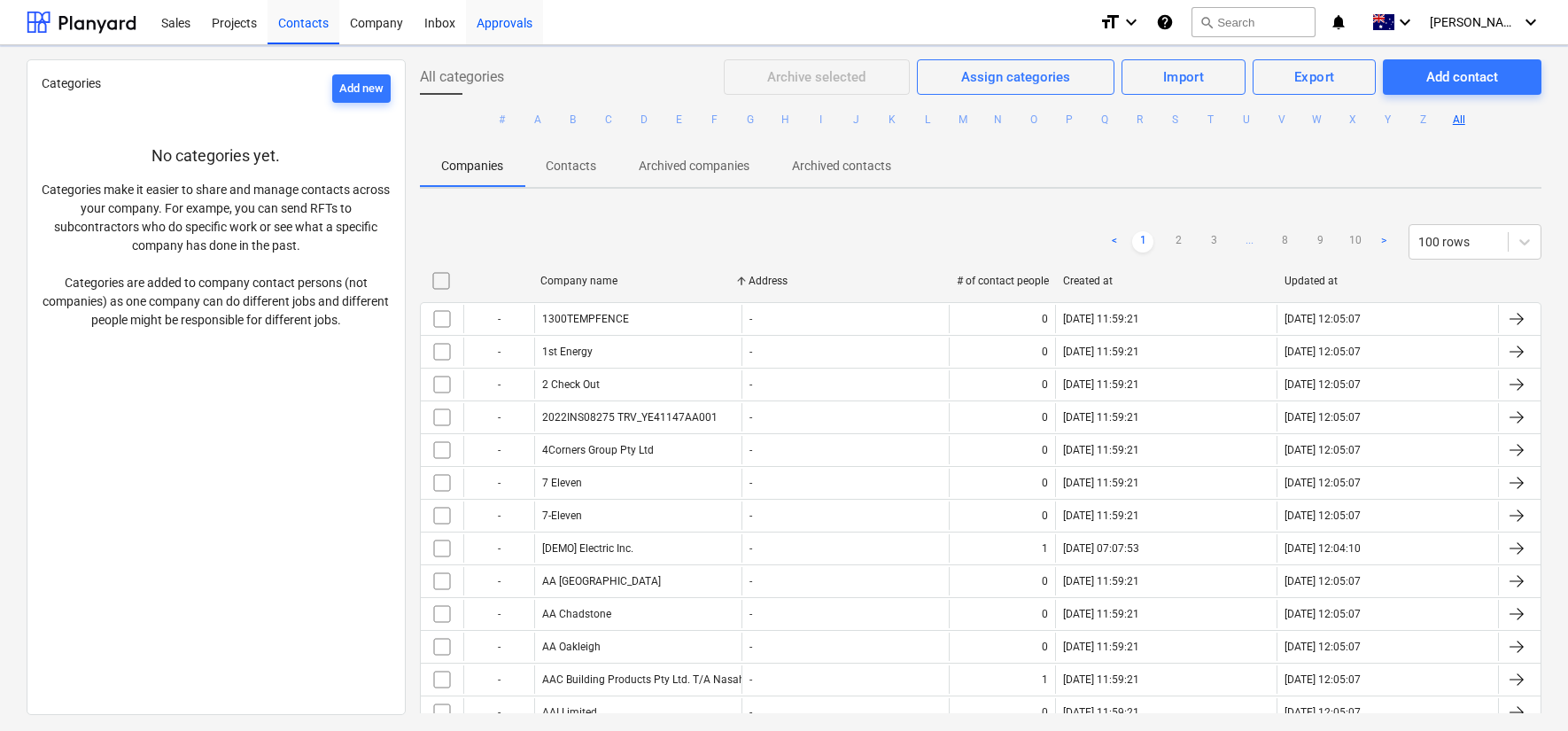
click at [496, 23] on div "Approvals" at bounding box center [504, 21] width 77 height 46
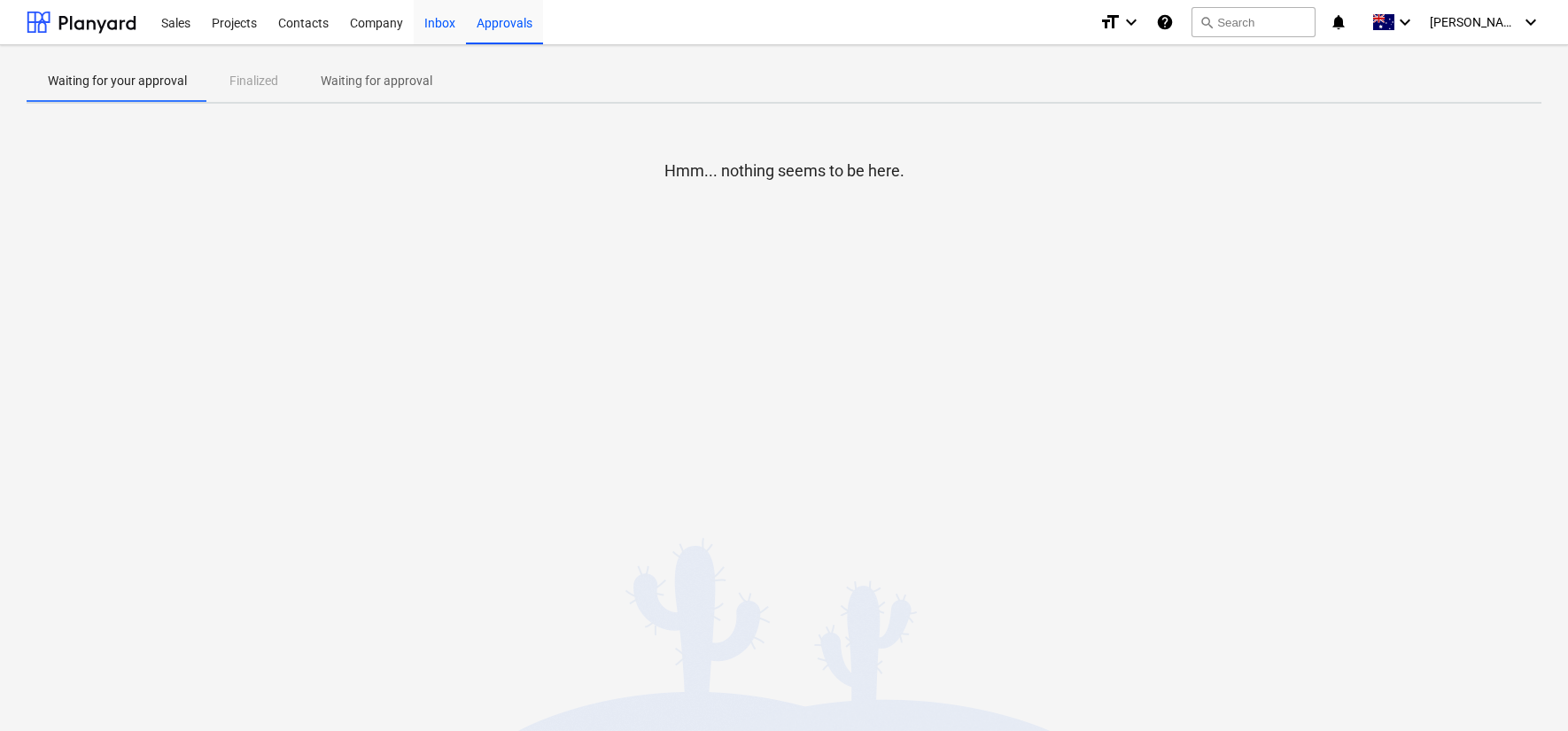
click at [427, 22] on div "Inbox" at bounding box center [440, 21] width 52 height 46
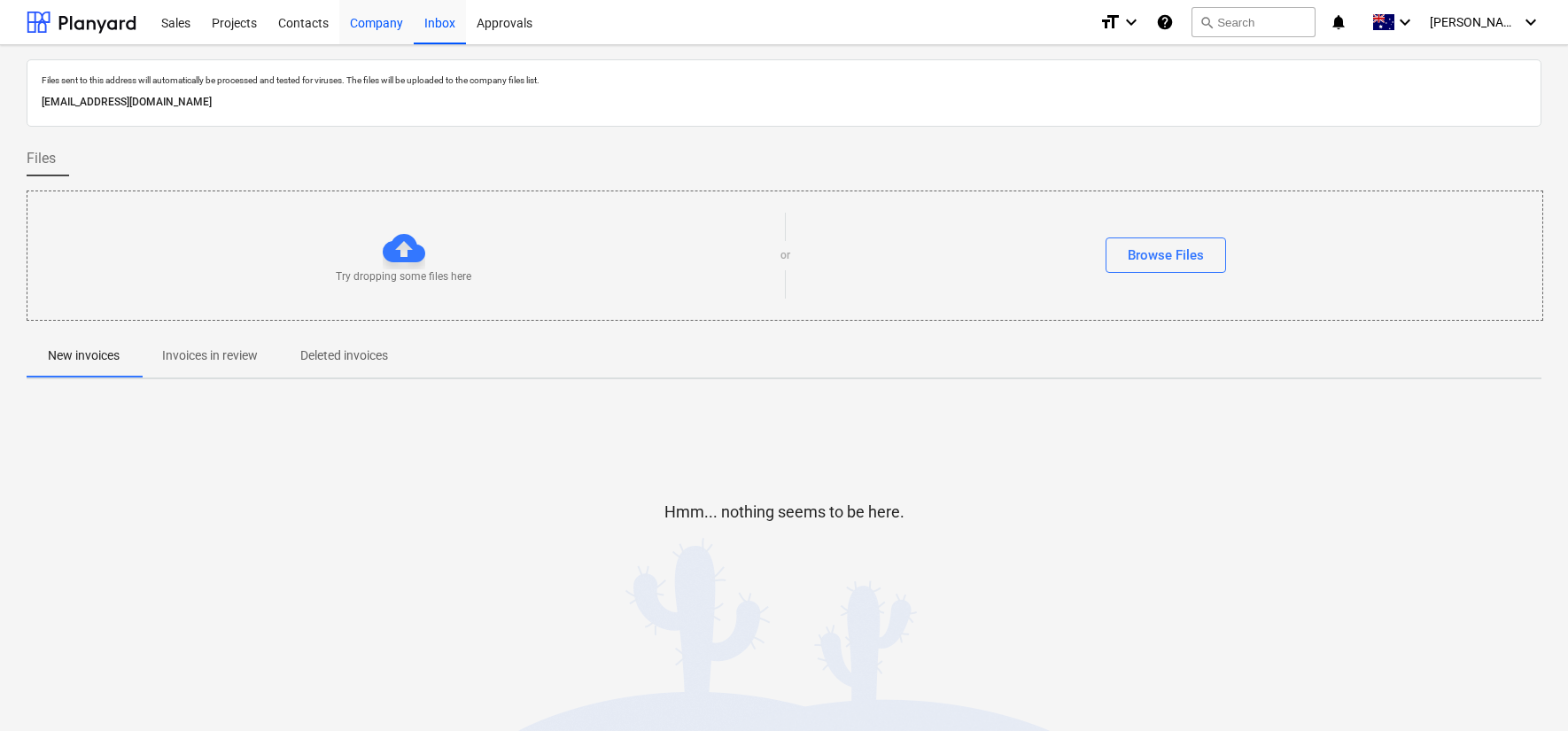
click at [391, 22] on div "Company" at bounding box center [376, 21] width 75 height 46
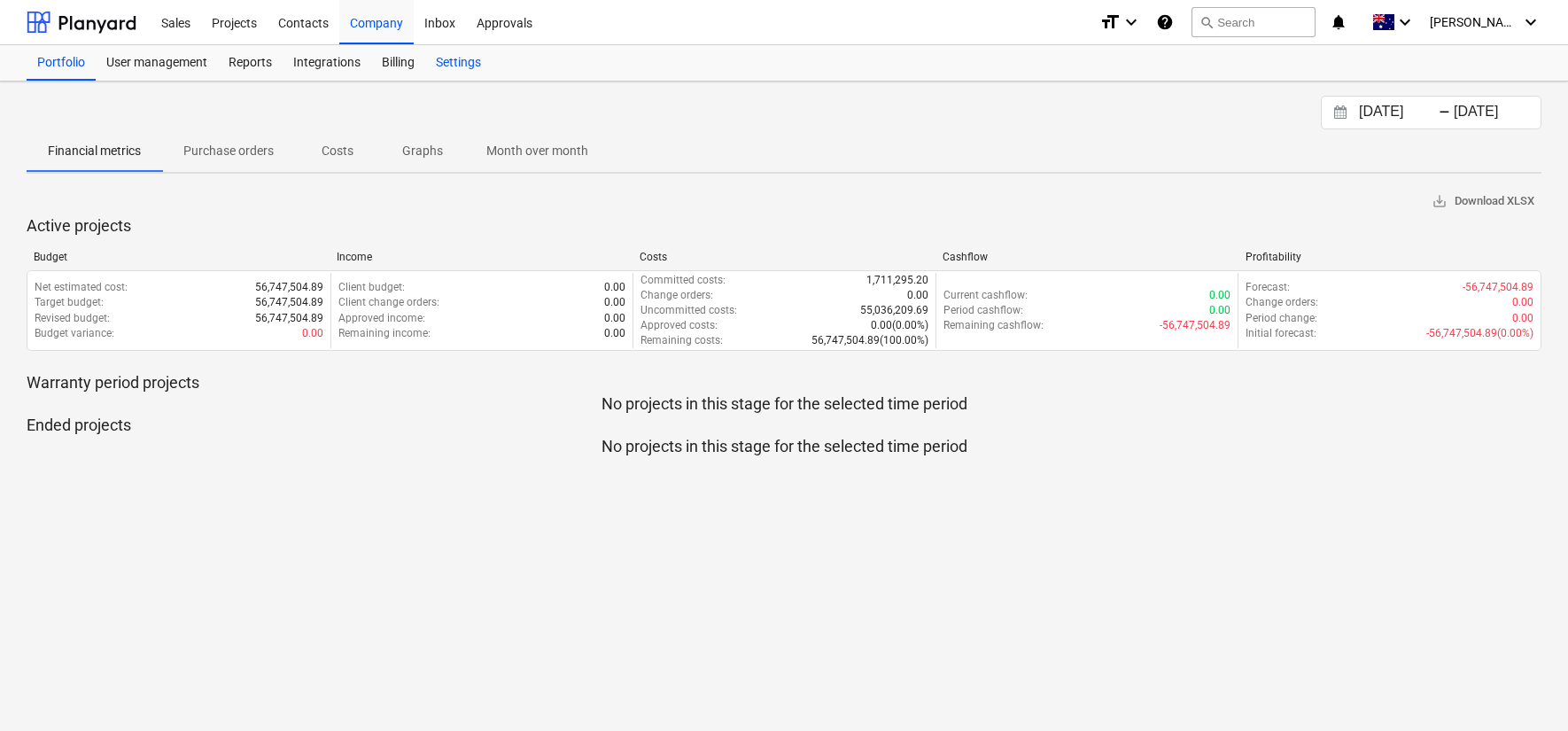
click at [437, 59] on div "Settings" at bounding box center [458, 63] width 66 height 36
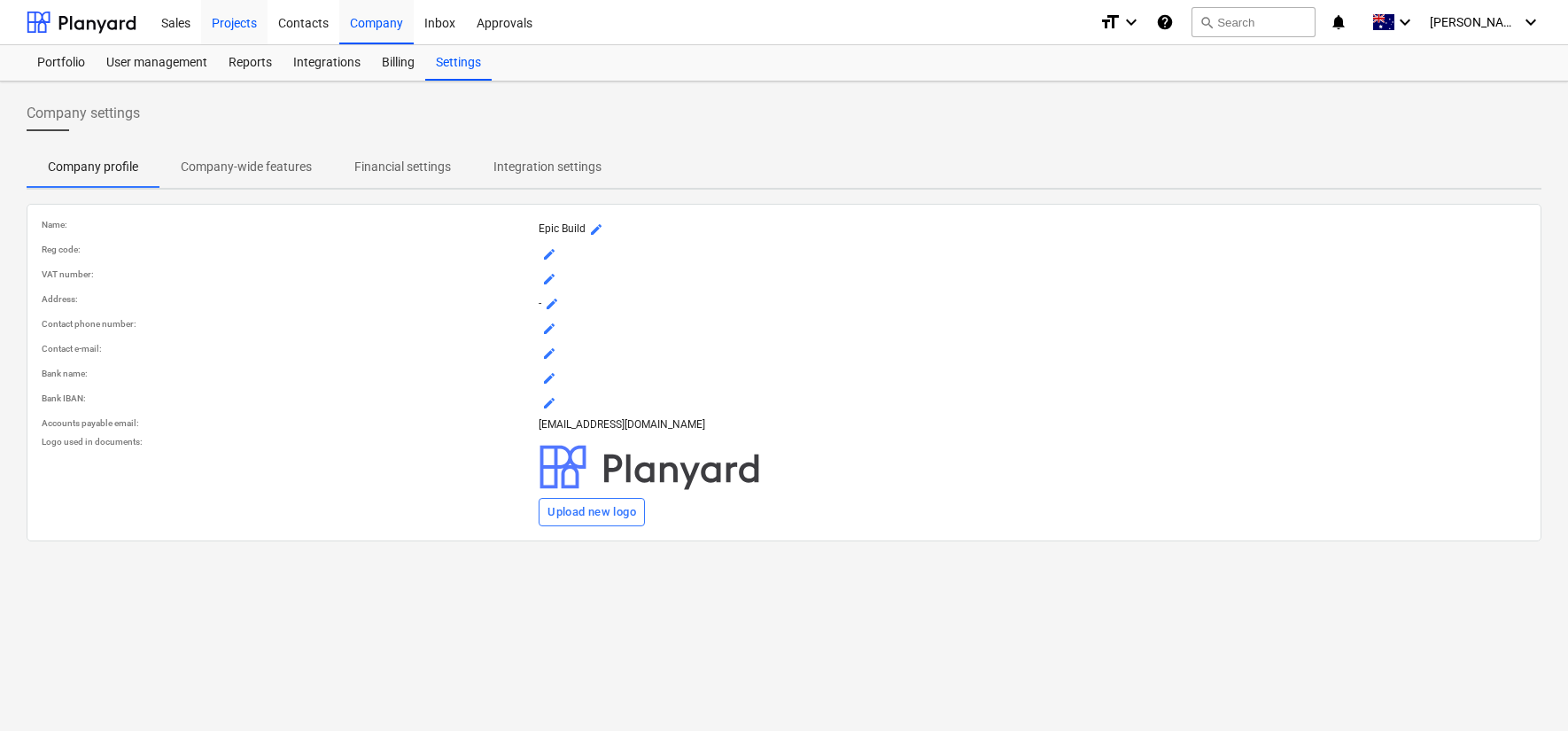
click at [222, 24] on div "Projects" at bounding box center [234, 21] width 66 height 46
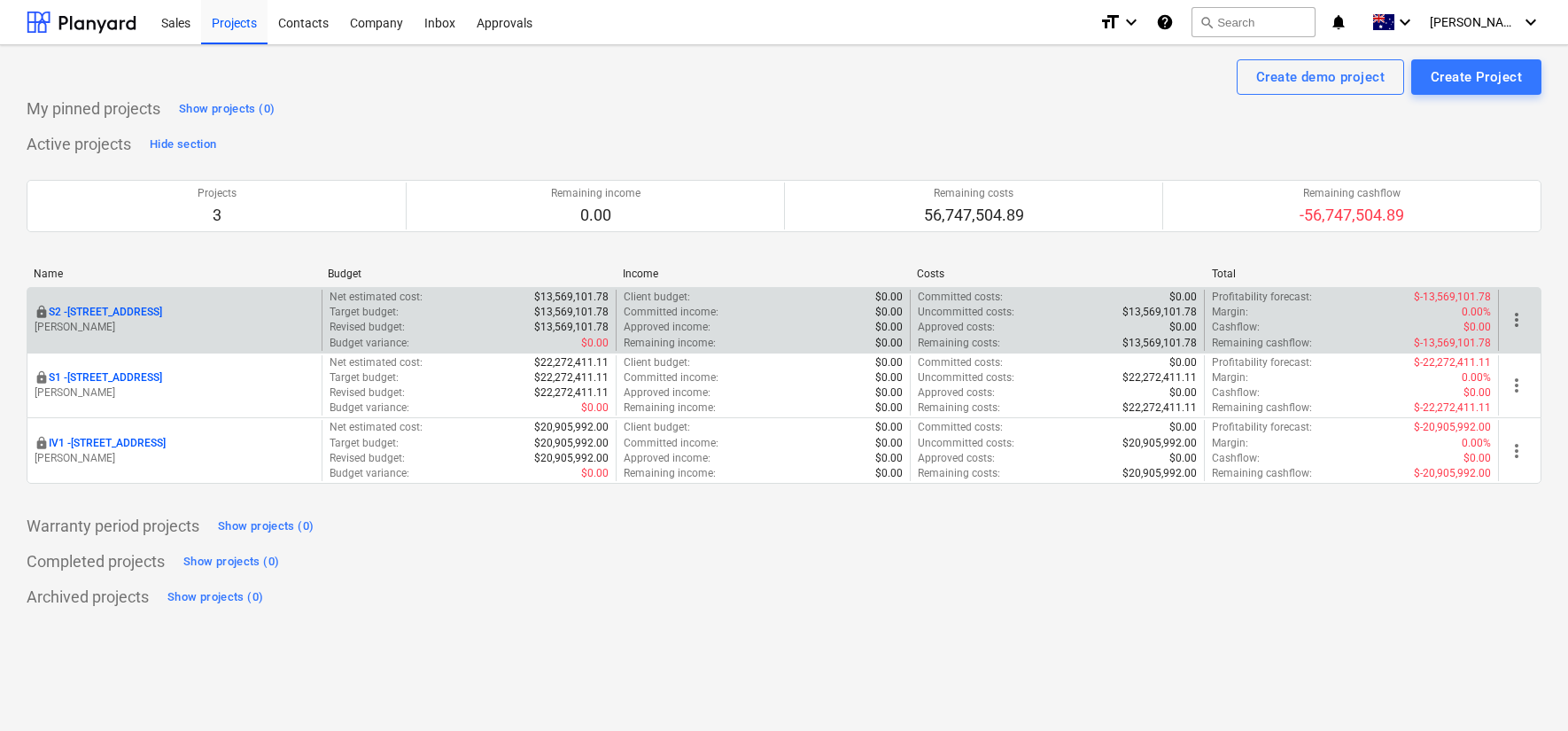
click at [149, 316] on p "S2 - [STREET_ADDRESS]" at bounding box center [105, 313] width 114 height 16
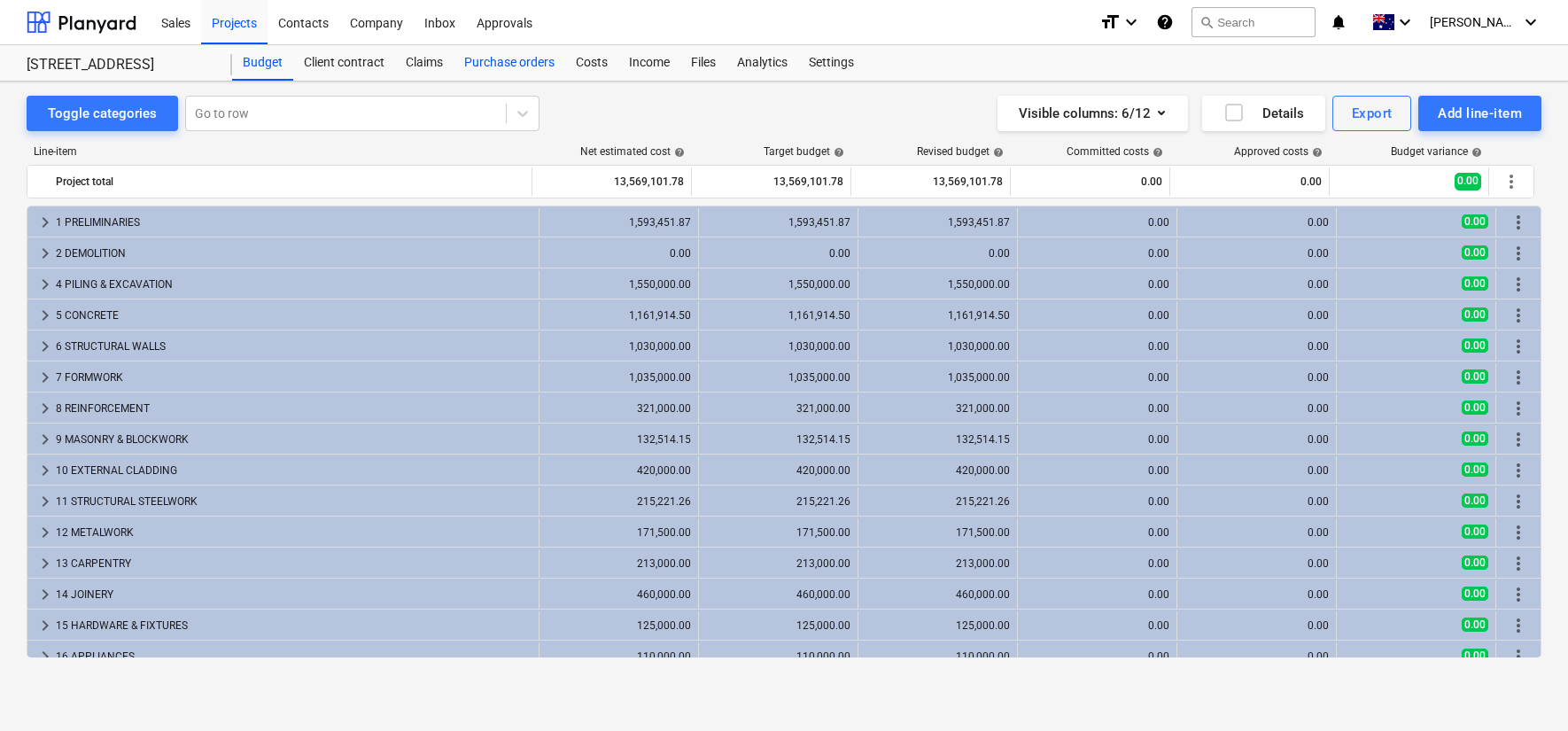
click at [521, 66] on div "Purchase orders" at bounding box center [509, 63] width 112 height 36
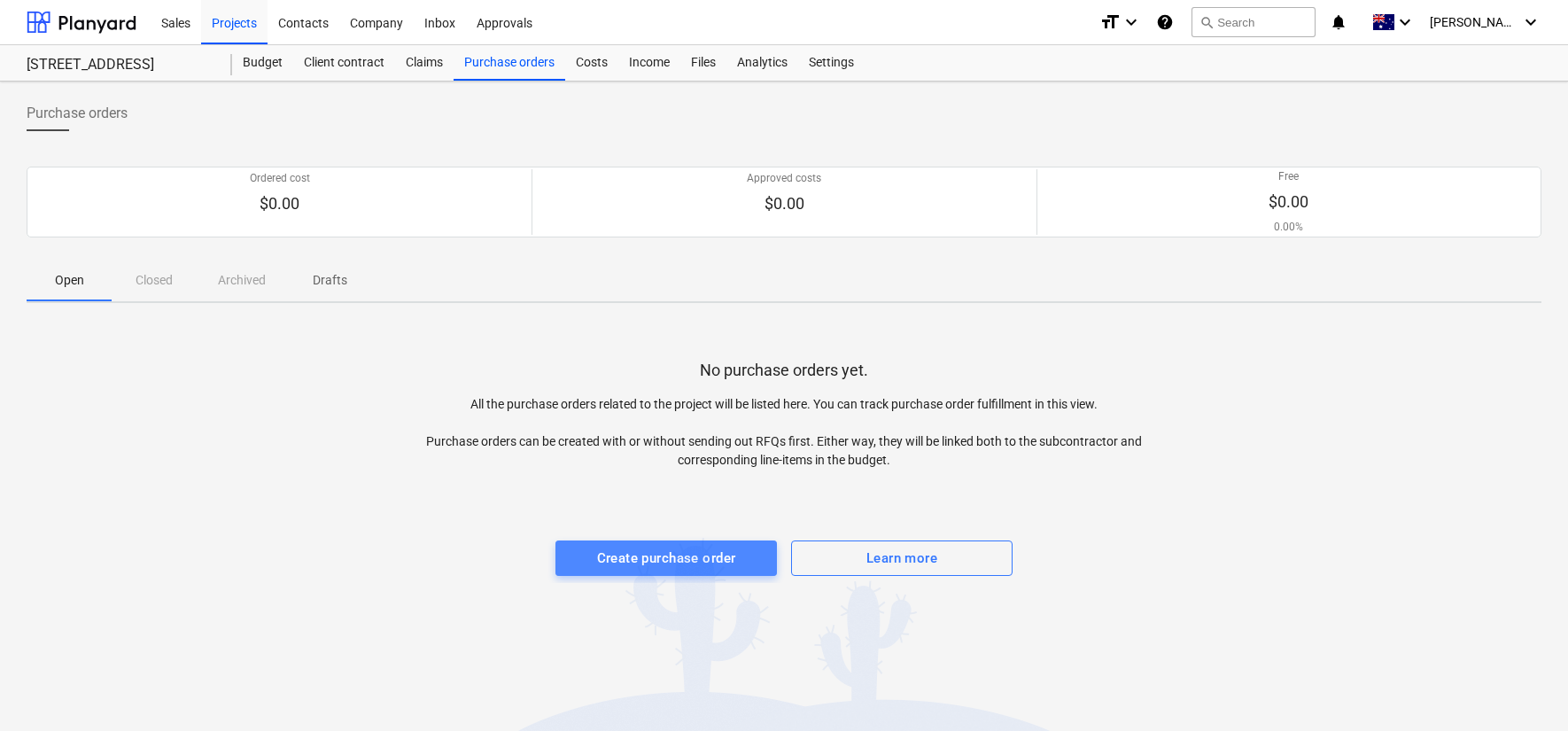
click at [672, 548] on div "Create purchase order" at bounding box center [667, 558] width 139 height 23
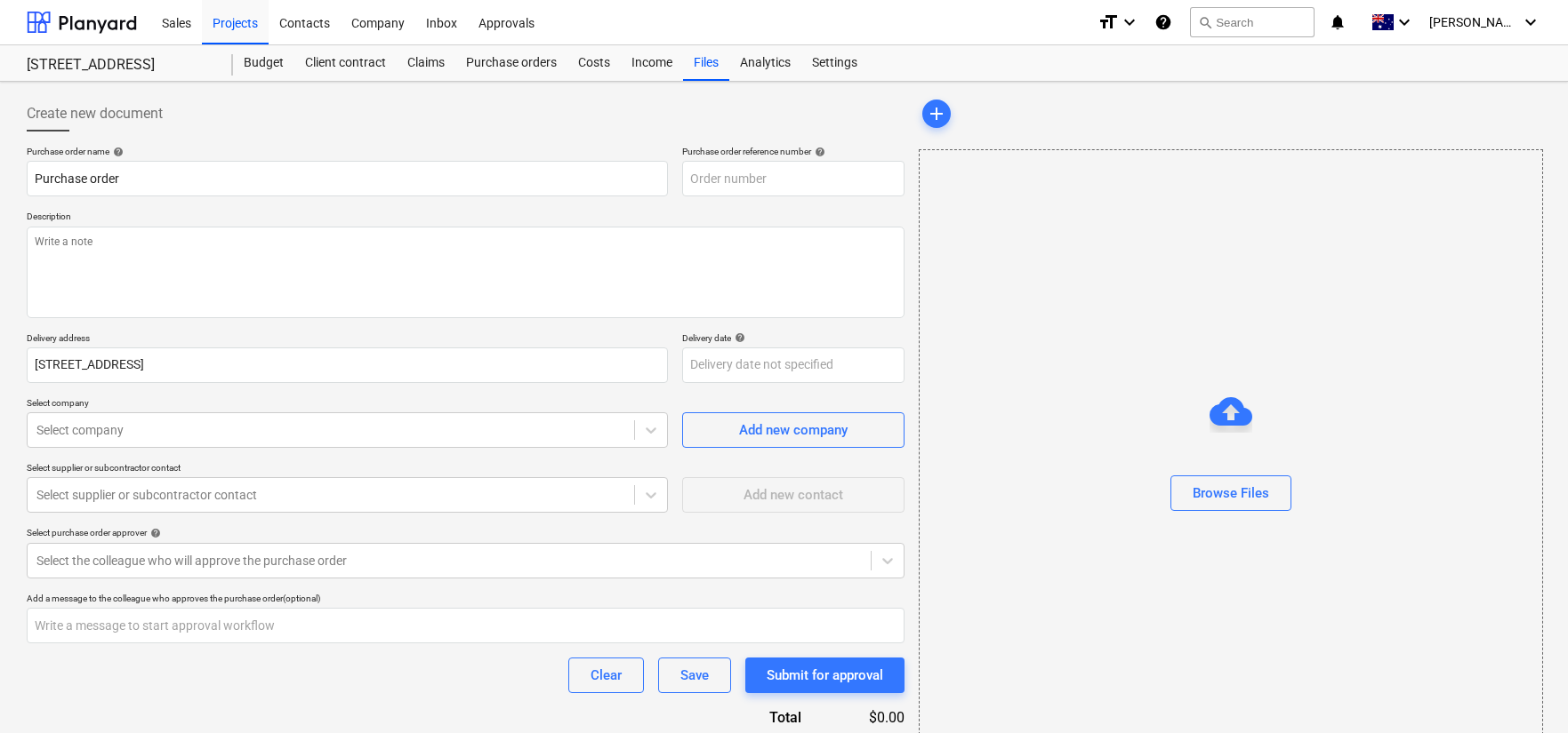
type textarea "x"
type input "S2-PO-001"
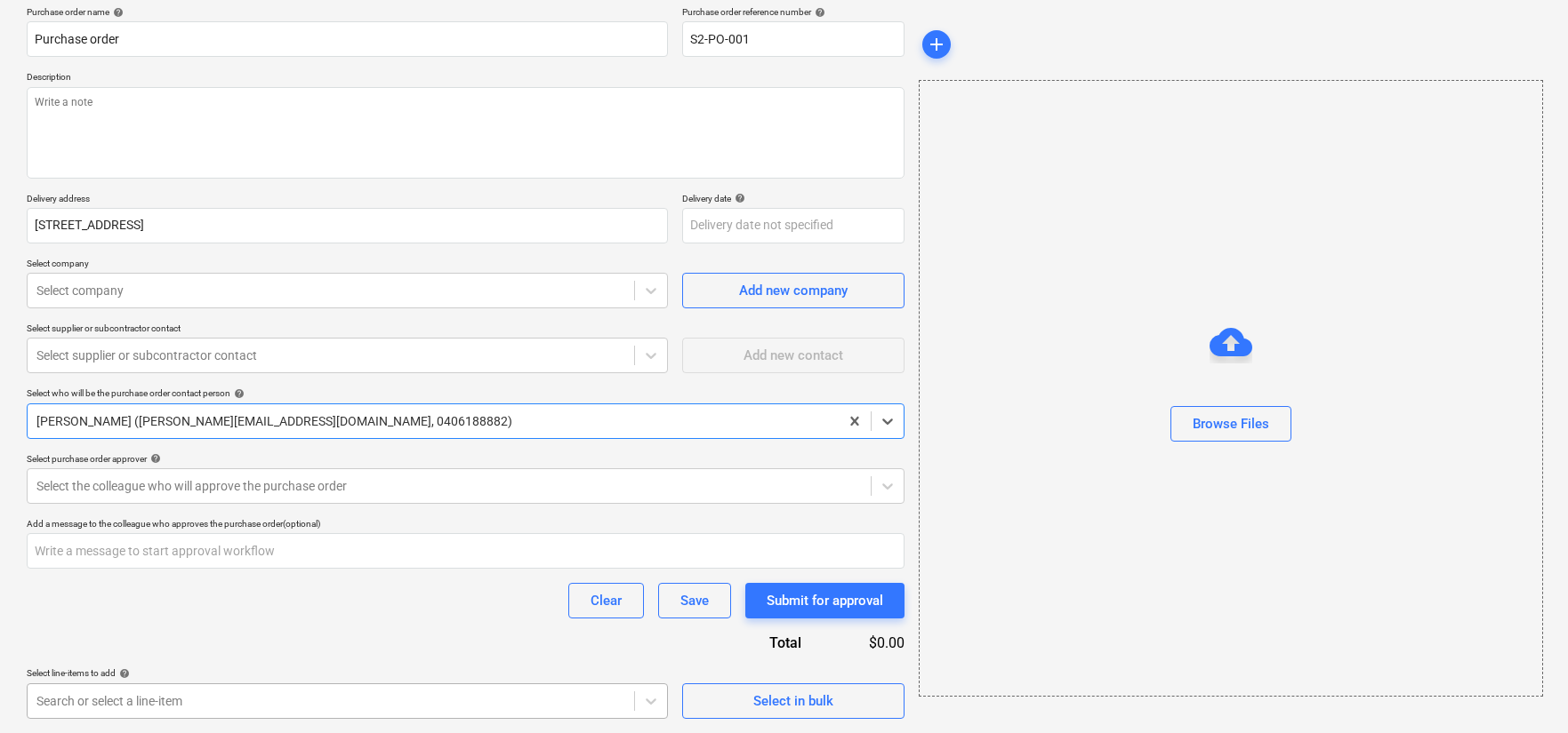
scroll to position [403, 0]
click at [658, 594] on body "Sales Projects Contacts Company Inbox Approvals format_size keyboard_arrow_down…" at bounding box center [784, 227] width 1568 height 733
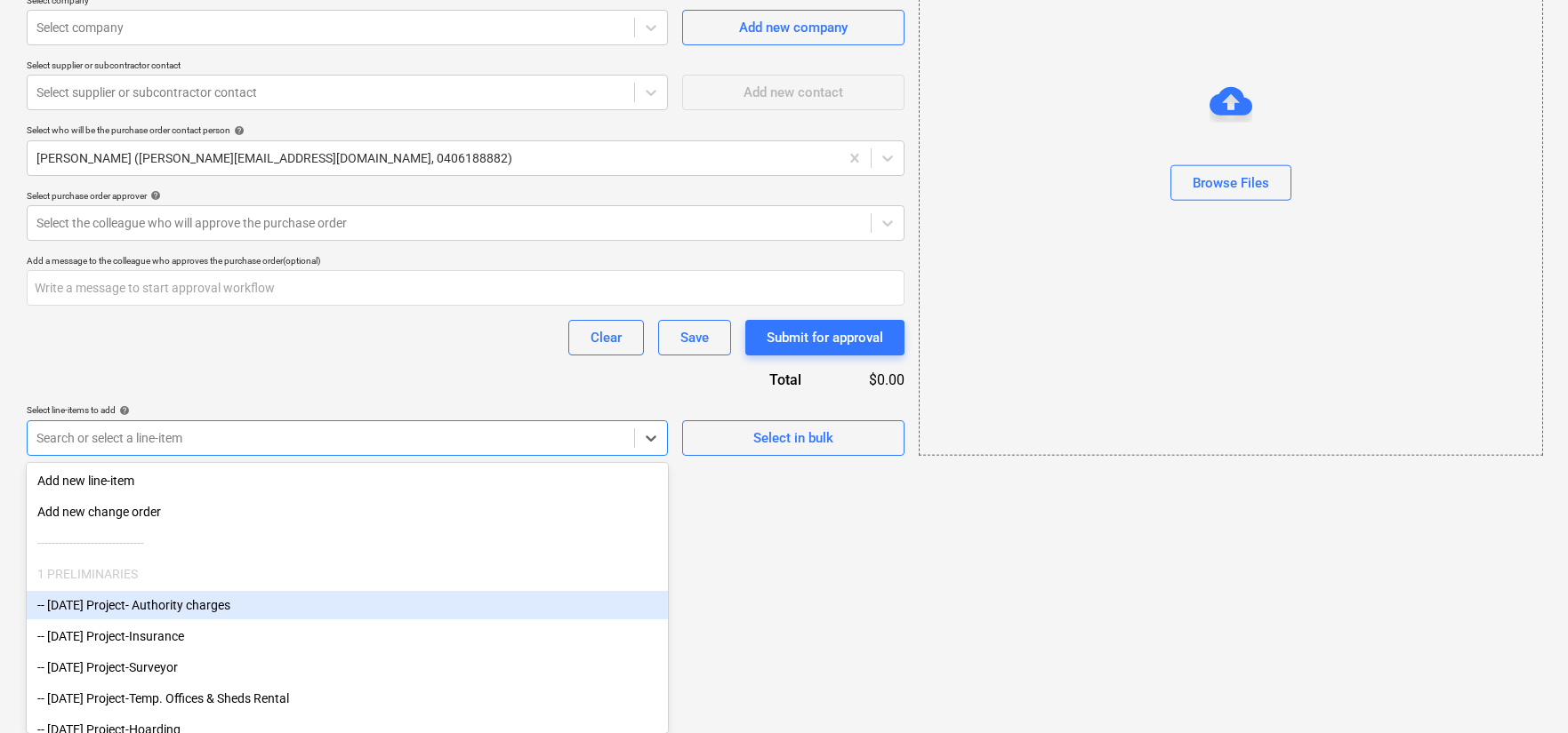
click at [578, 591] on div "-- [DATE] Project- Authority charges" at bounding box center [347, 605] width 641 height 28
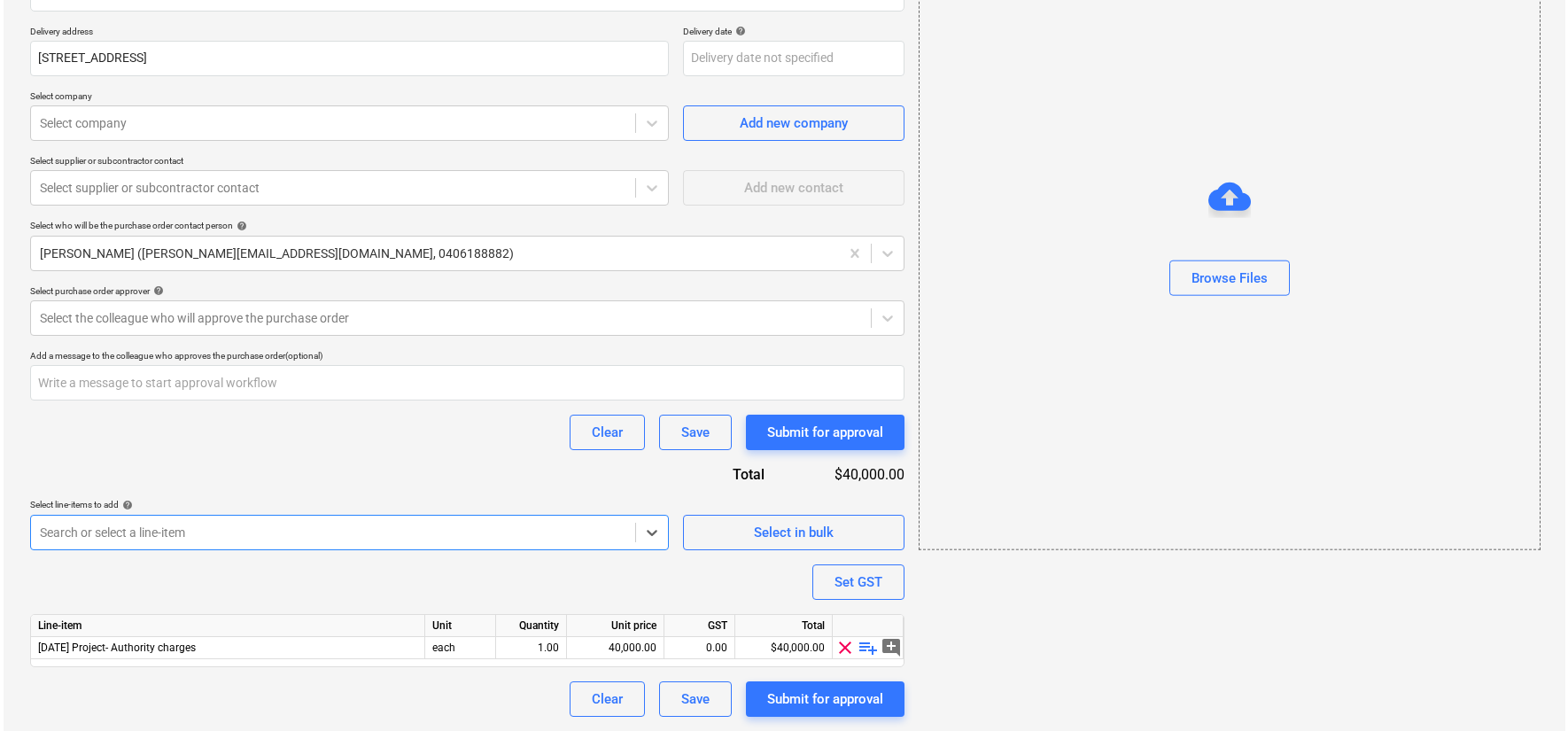
scroll to position [306, 0]
click at [863, 650] on span "playlist_add" at bounding box center [865, 648] width 21 height 21
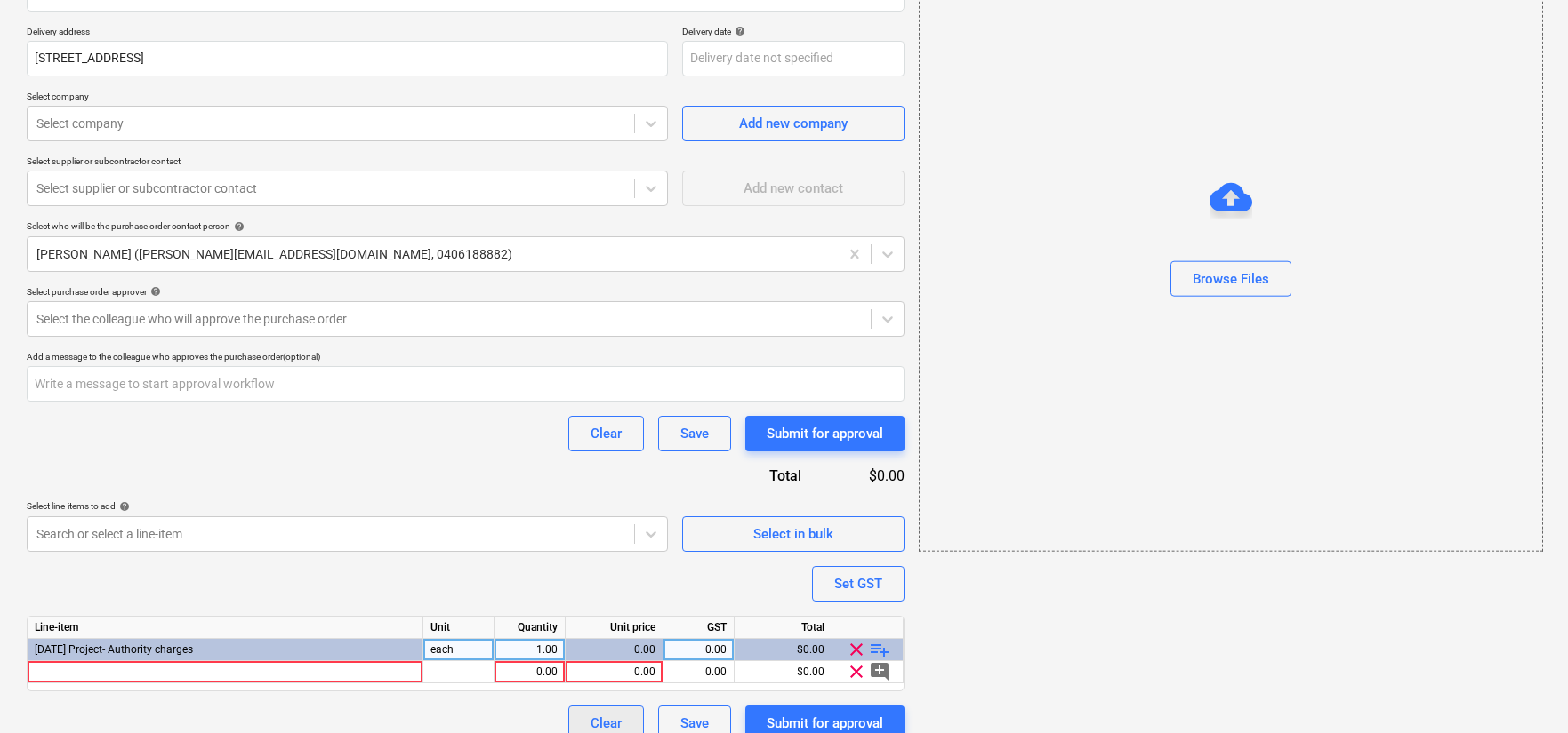
click at [610, 713] on div "Clear" at bounding box center [606, 723] width 31 height 23
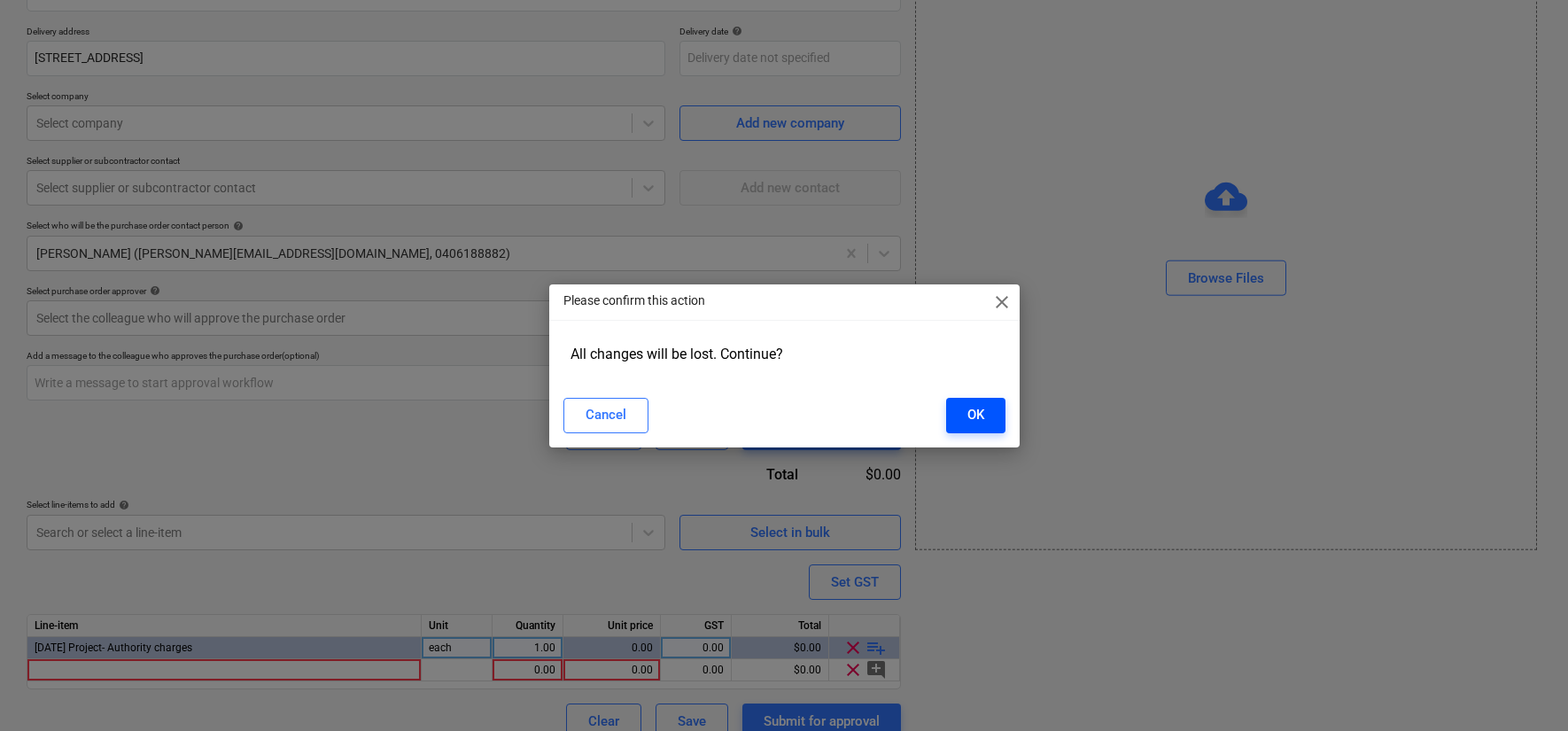
click at [992, 406] on button "OK" at bounding box center [975, 415] width 59 height 36
type textarea "x"
type input "S2-PO-001"
type textarea "x"
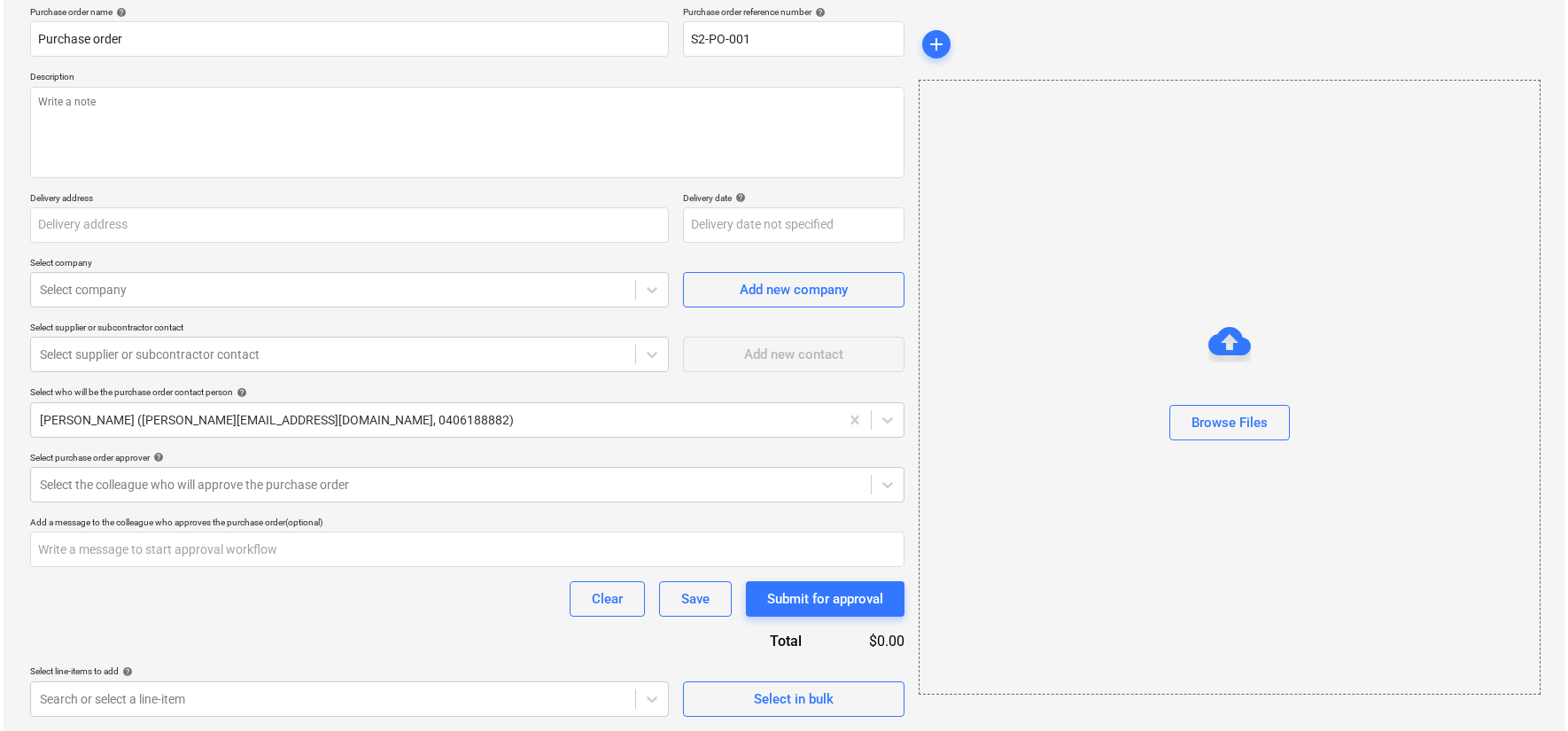
scroll to position [0, 0]
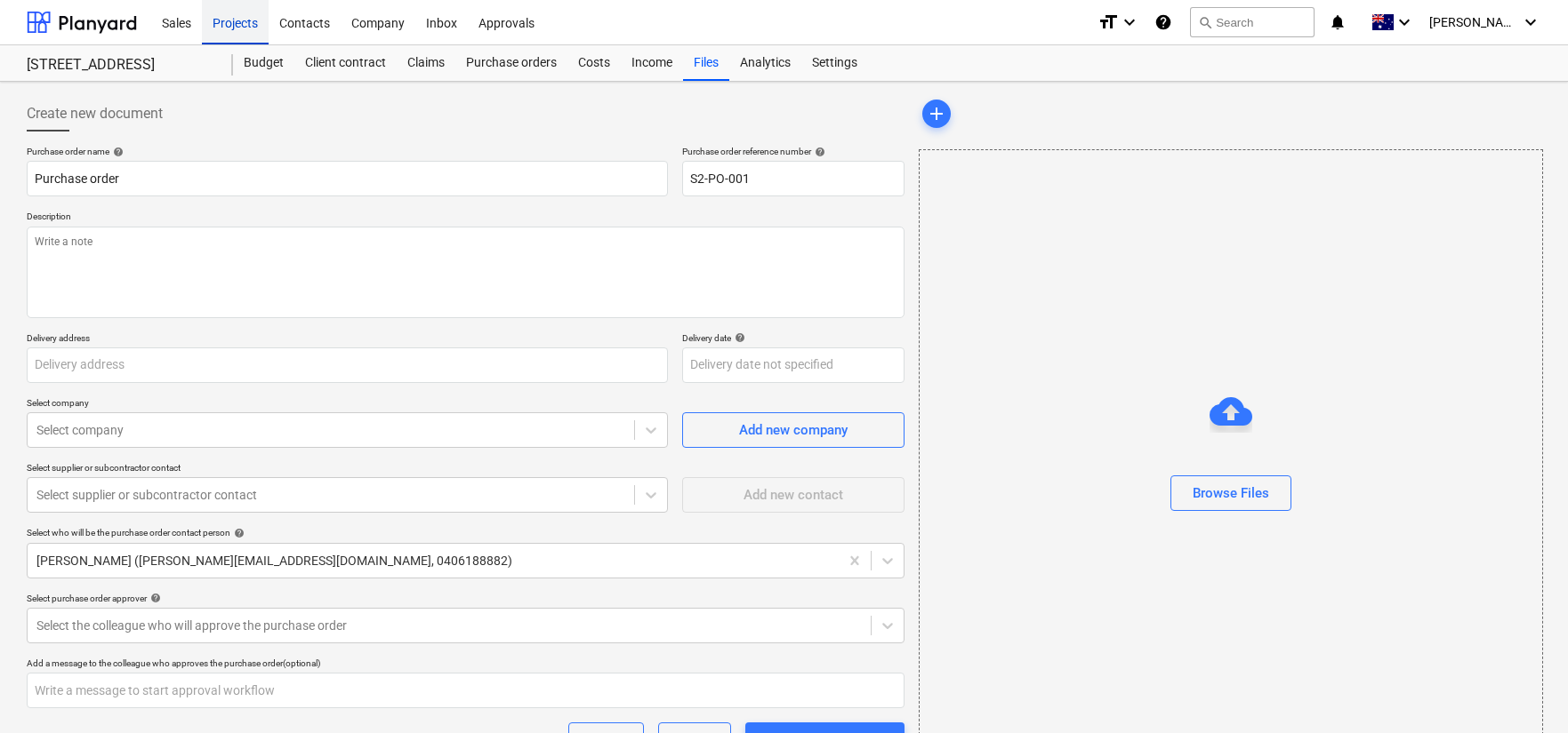
click at [247, 30] on div "Projects" at bounding box center [235, 21] width 66 height 46
